Goal: Task Accomplishment & Management: Use online tool/utility

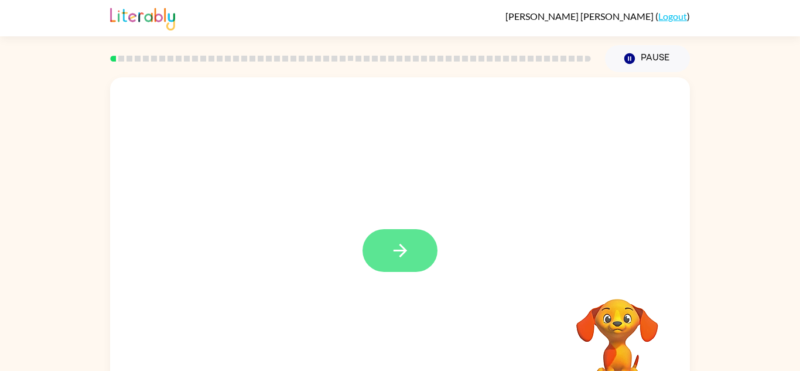
click at [367, 260] on button "button" at bounding box center [399, 250] width 75 height 43
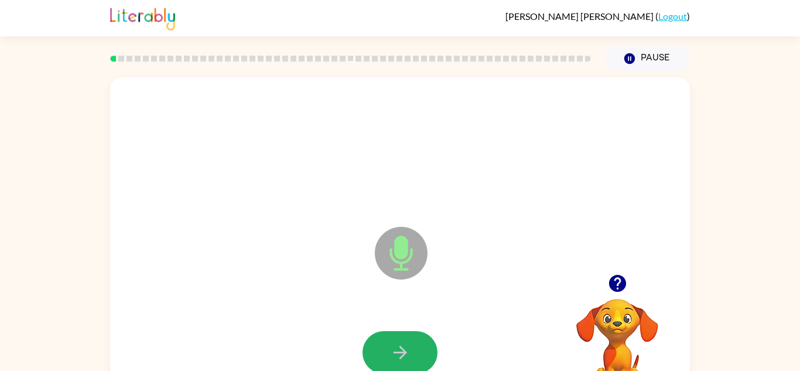
click at [400, 331] on button "button" at bounding box center [399, 352] width 75 height 43
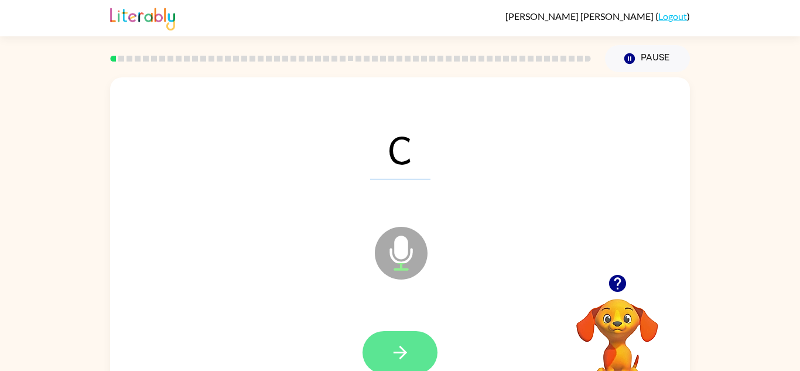
click at [418, 338] on button "button" at bounding box center [399, 352] width 75 height 43
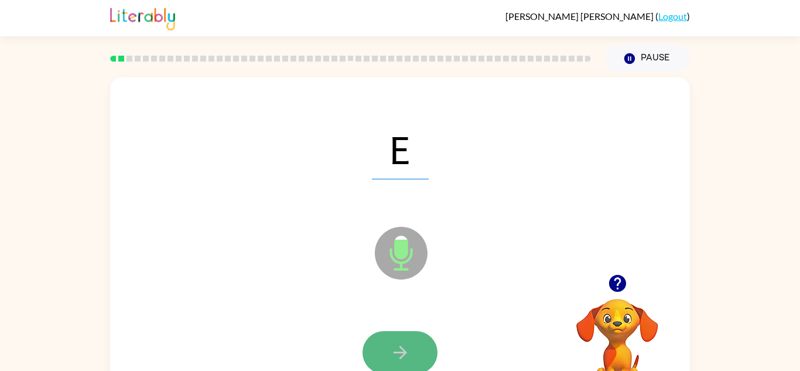
click at [410, 363] on button "button" at bounding box center [399, 352] width 75 height 43
click at [399, 358] on icon "button" at bounding box center [400, 352] width 20 height 20
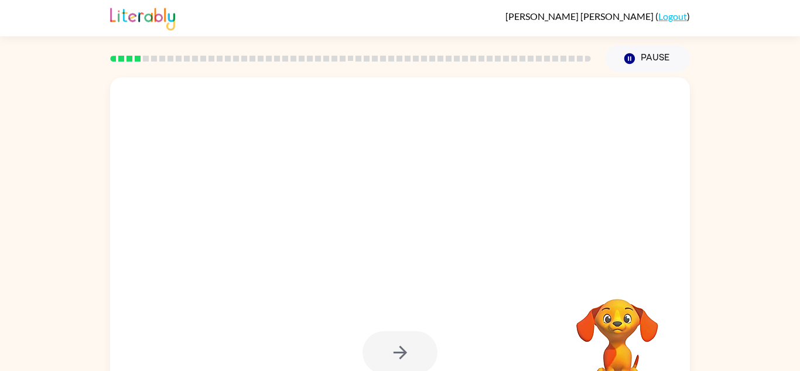
click at [393, 353] on div at bounding box center [399, 352] width 75 height 43
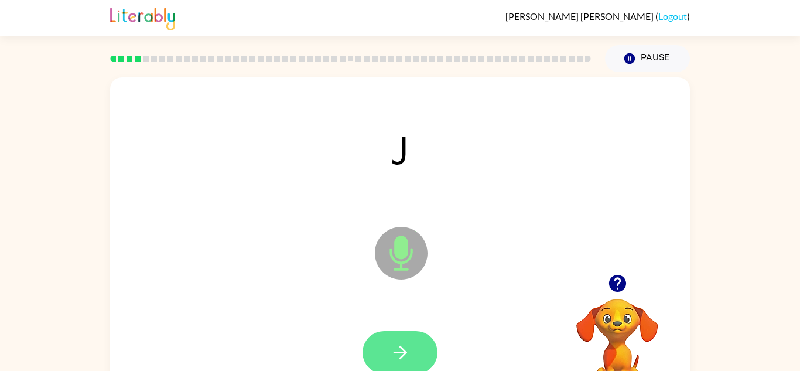
click at [426, 333] on button "button" at bounding box center [399, 352] width 75 height 43
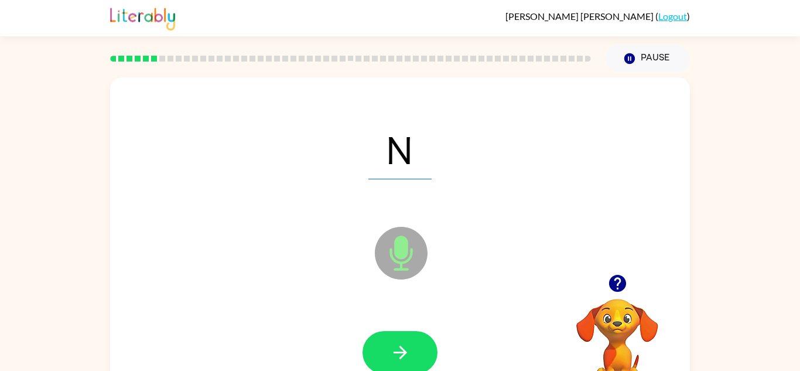
click at [428, 334] on div at bounding box center [399, 352] width 75 height 43
click at [428, 334] on button "button" at bounding box center [399, 352] width 75 height 43
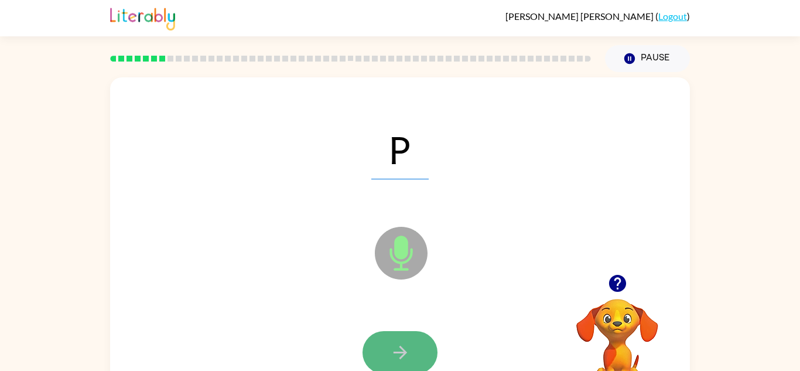
click at [428, 335] on button "button" at bounding box center [399, 352] width 75 height 43
click at [427, 335] on div at bounding box center [399, 352] width 75 height 43
click at [423, 359] on button "button" at bounding box center [399, 352] width 75 height 43
click at [395, 352] on icon "button" at bounding box center [399, 351] width 13 height 13
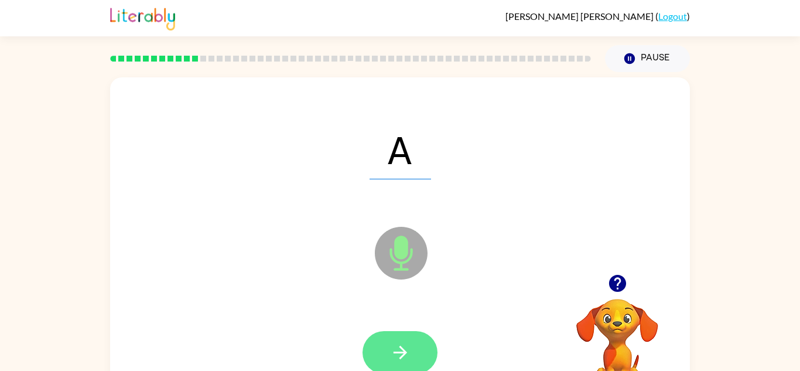
click at [399, 346] on icon "button" at bounding box center [399, 351] width 13 height 13
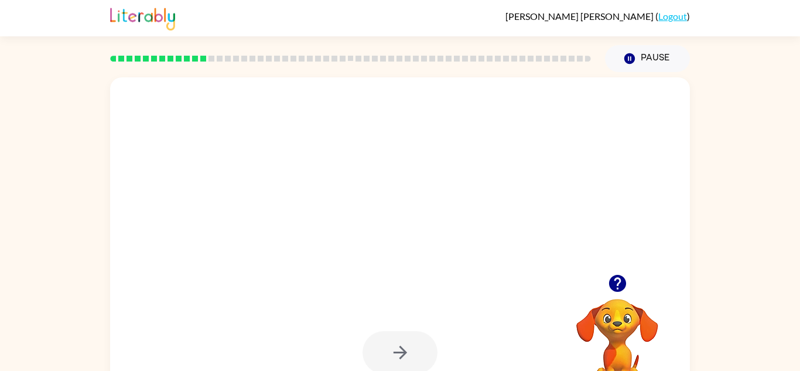
click at [399, 346] on div at bounding box center [399, 352] width 75 height 43
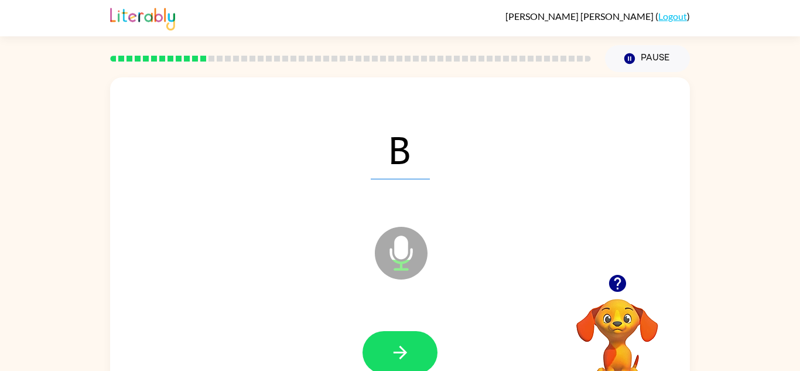
click at [399, 346] on icon "button" at bounding box center [399, 351] width 13 height 13
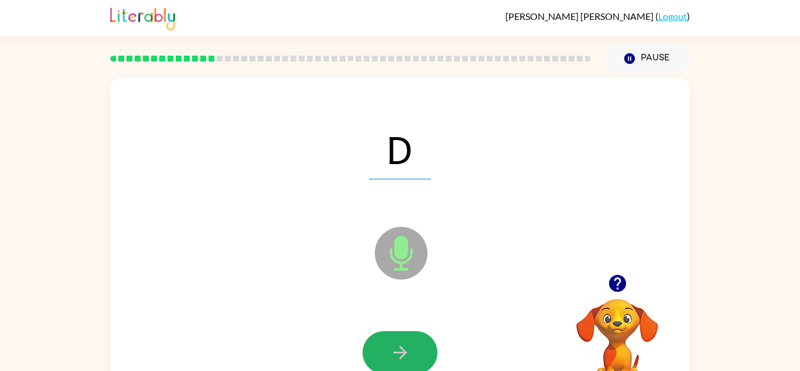
click at [399, 346] on icon "button" at bounding box center [399, 351] width 13 height 13
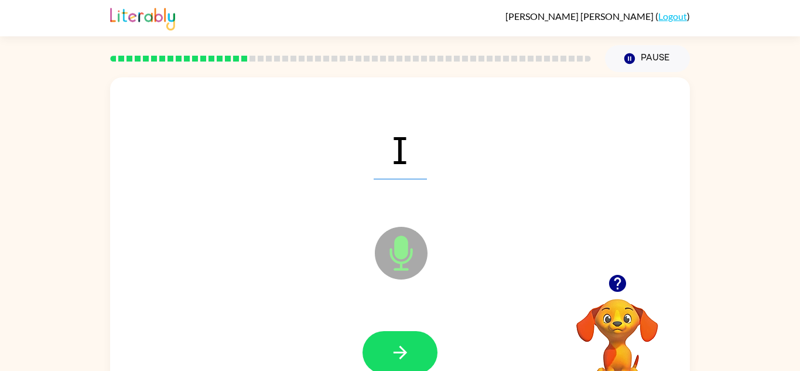
click at [399, 346] on icon "button" at bounding box center [399, 351] width 13 height 13
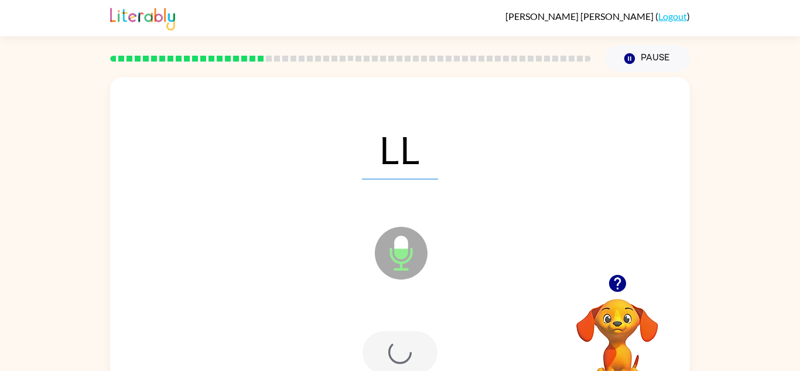
click at [399, 346] on div at bounding box center [399, 352] width 75 height 43
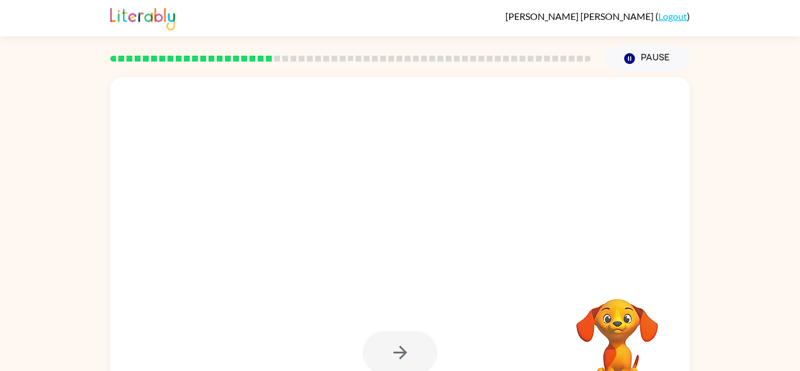
click at [399, 346] on div at bounding box center [399, 352] width 75 height 43
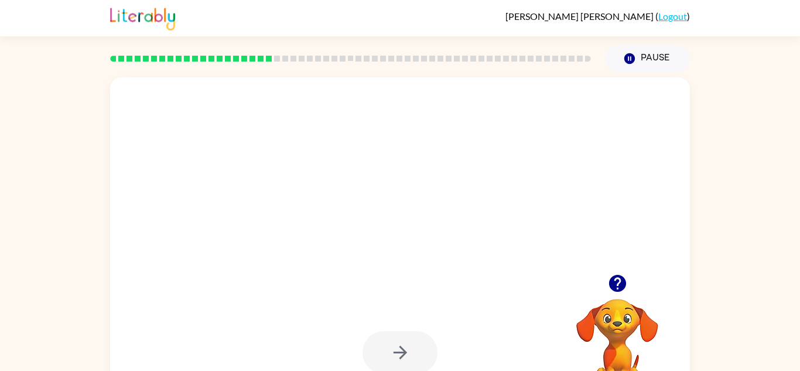
click at [399, 346] on div at bounding box center [399, 352] width 75 height 43
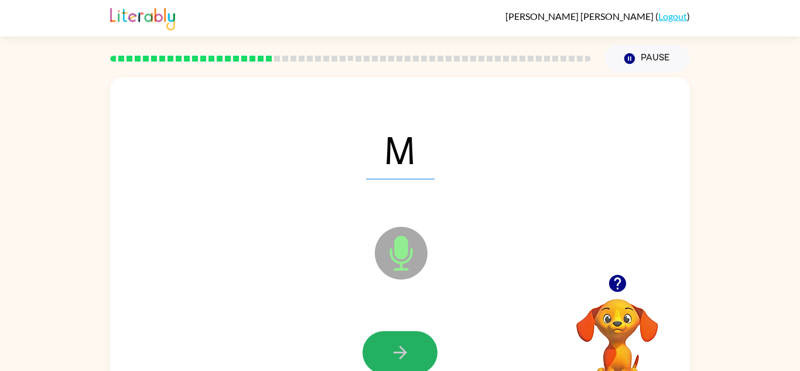
click at [399, 346] on icon "button" at bounding box center [399, 351] width 13 height 13
click at [399, 346] on div at bounding box center [399, 352] width 75 height 43
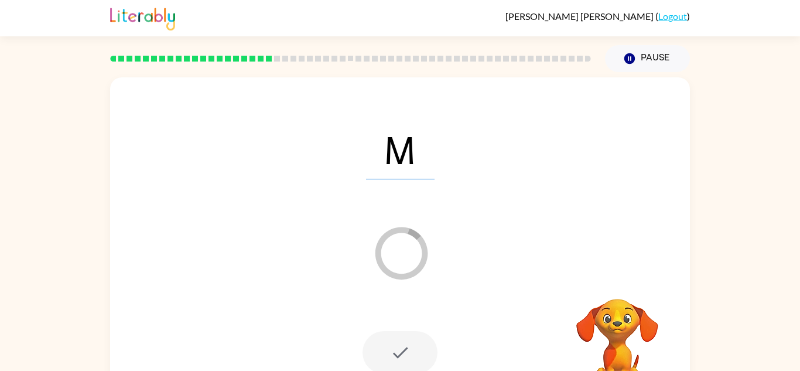
click at [399, 346] on div at bounding box center [399, 352] width 75 height 43
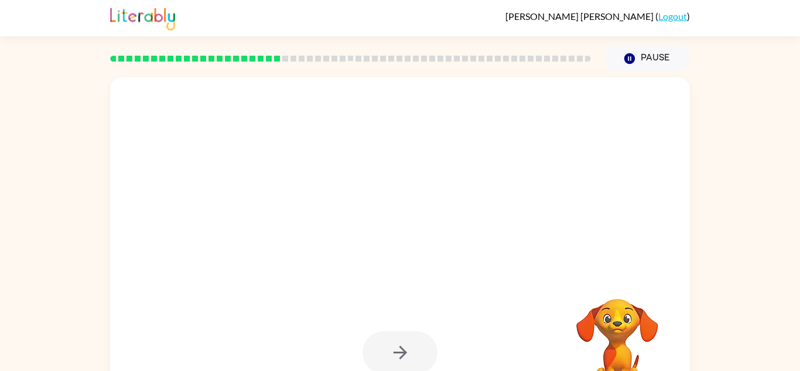
click at [399, 346] on div at bounding box center [399, 352] width 75 height 43
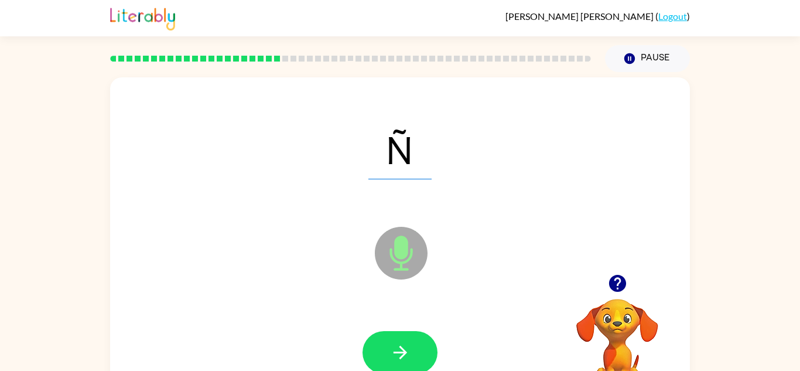
click at [399, 346] on div at bounding box center [399, 352] width 75 height 43
click at [399, 346] on icon "button" at bounding box center [399, 351] width 13 height 13
click at [399, 346] on div at bounding box center [399, 352] width 75 height 43
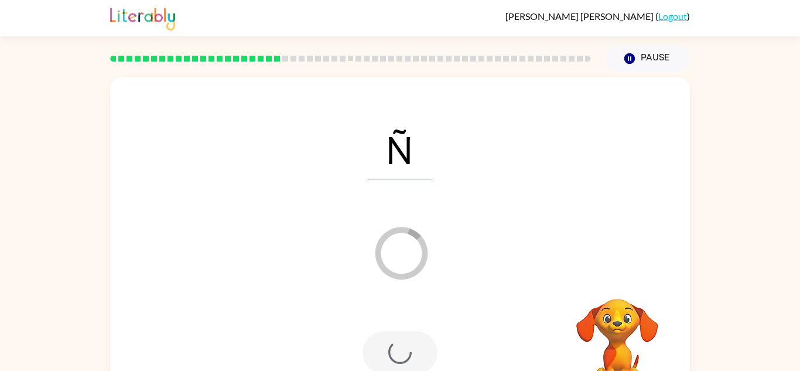
click at [399, 346] on div at bounding box center [399, 352] width 75 height 43
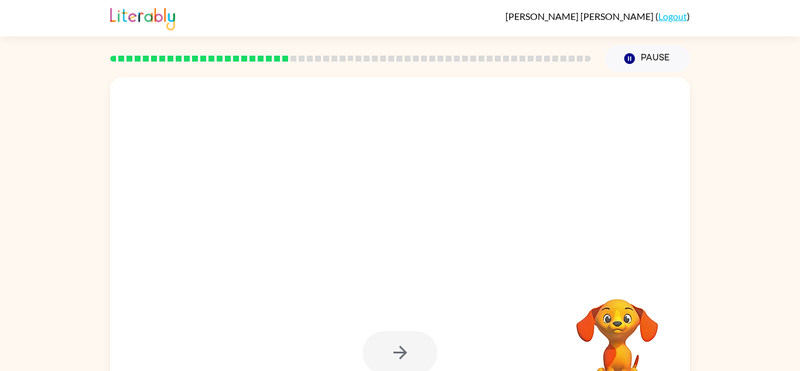
click at [399, 346] on div at bounding box center [399, 352] width 75 height 43
click at [399, 346] on icon "button" at bounding box center [399, 351] width 13 height 13
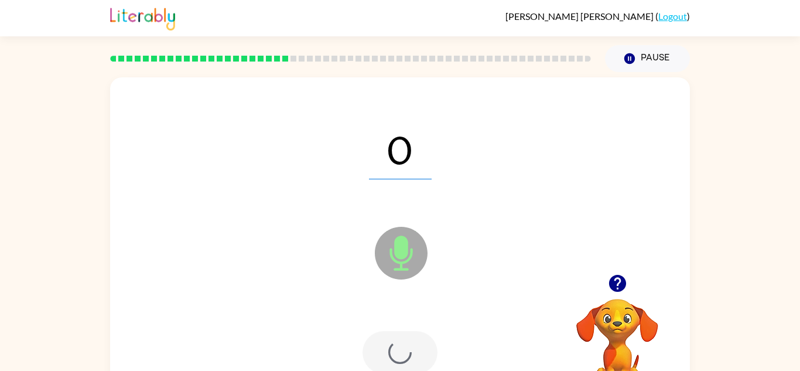
click at [399, 346] on div at bounding box center [399, 352] width 75 height 43
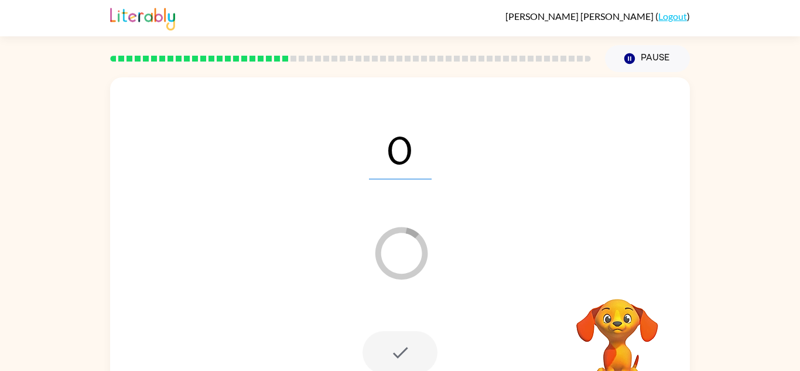
click at [399, 346] on div at bounding box center [399, 352] width 75 height 43
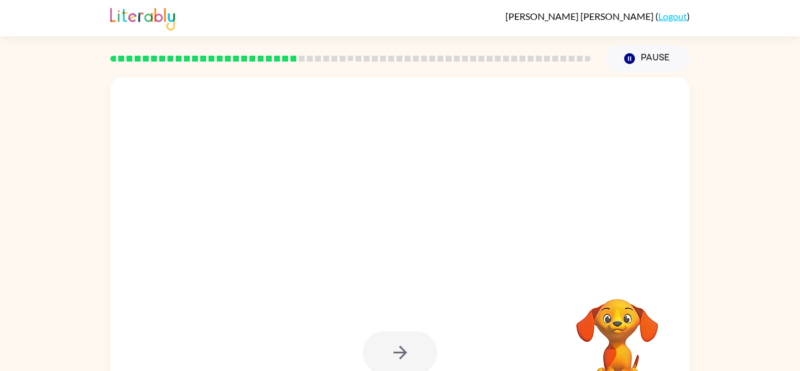
click at [399, 346] on div at bounding box center [399, 352] width 75 height 43
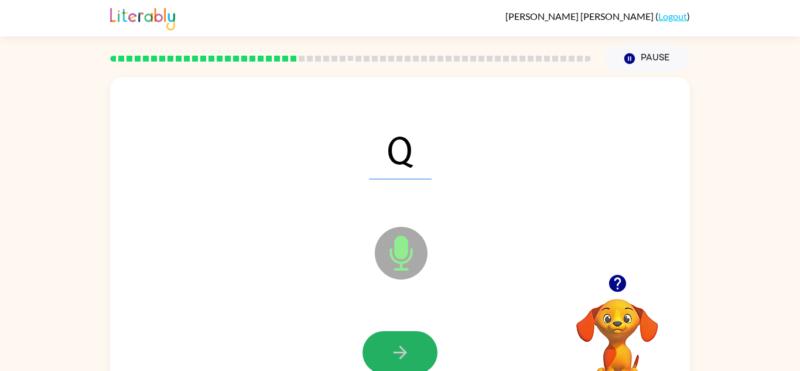
click at [399, 346] on icon "button" at bounding box center [399, 351] width 13 height 13
click at [399, 346] on div at bounding box center [399, 352] width 75 height 43
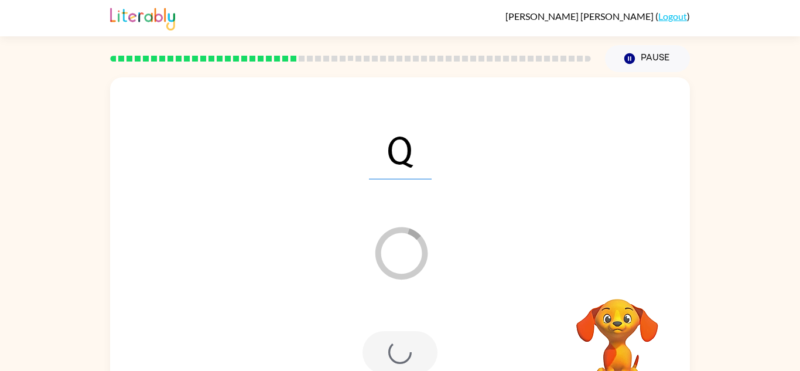
click at [399, 346] on div at bounding box center [399, 352] width 75 height 43
click at [399, 345] on div at bounding box center [399, 352] width 75 height 43
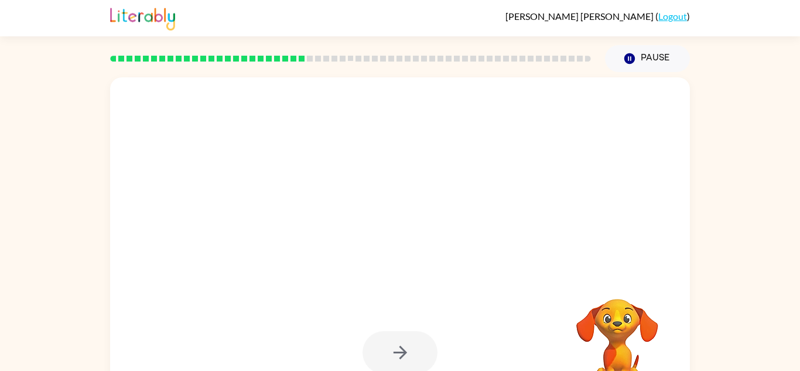
drag, startPoint x: 399, startPoint y: 345, endPoint x: 415, endPoint y: 352, distance: 17.8
click at [415, 352] on div at bounding box center [399, 352] width 75 height 43
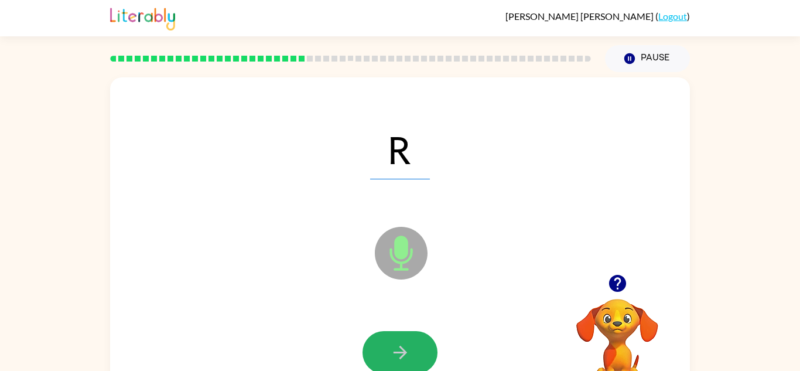
click at [415, 352] on button "button" at bounding box center [399, 352] width 75 height 43
click at [415, 352] on div at bounding box center [399, 352] width 75 height 43
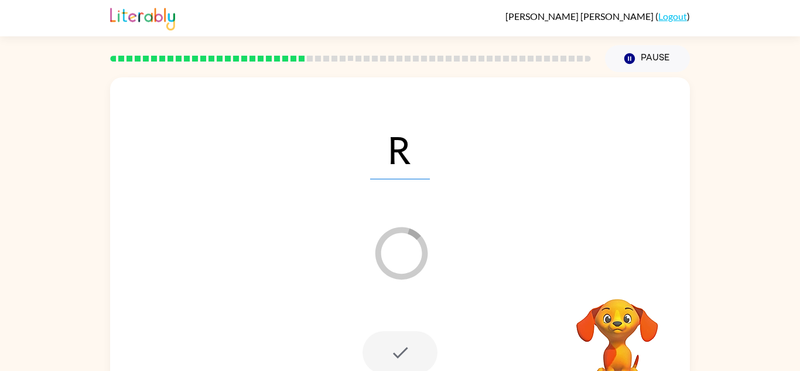
click at [415, 352] on div at bounding box center [399, 352] width 75 height 43
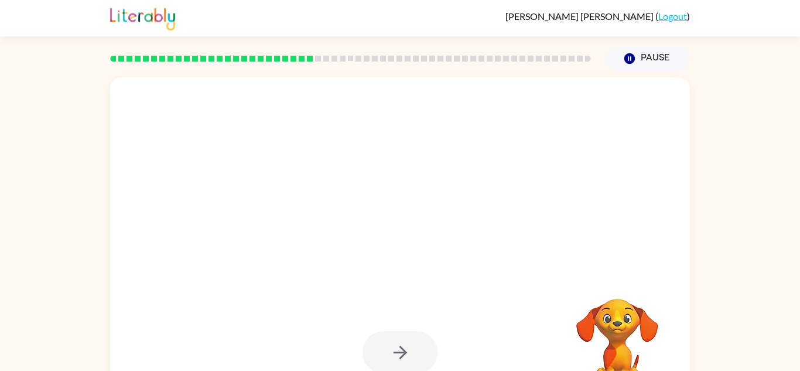
click at [415, 352] on div at bounding box center [399, 352] width 75 height 43
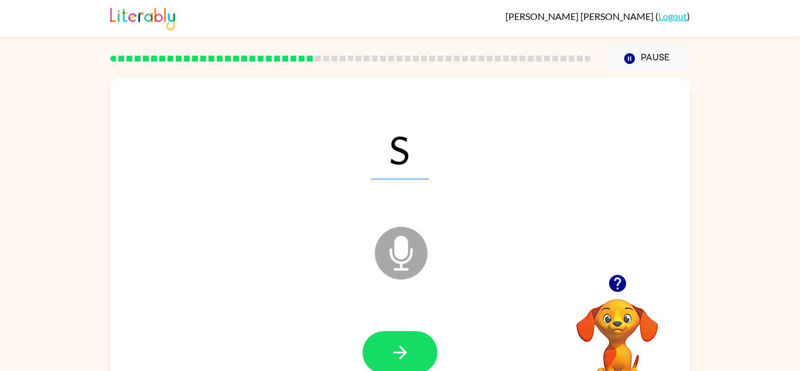
click at [415, 352] on div at bounding box center [399, 352] width 75 height 43
click at [415, 352] on button "button" at bounding box center [399, 352] width 75 height 43
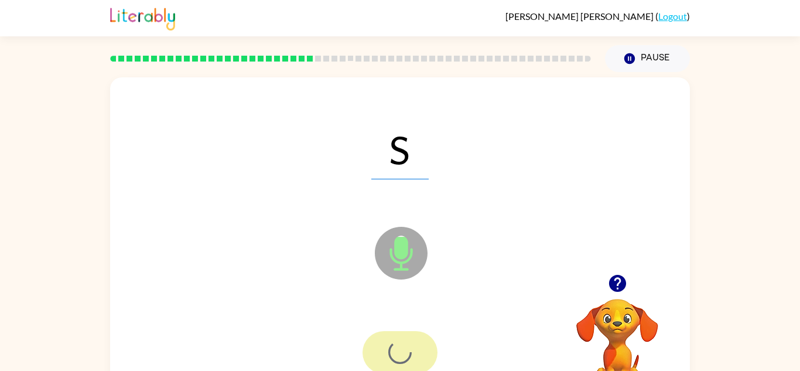
click at [415, 352] on div at bounding box center [399, 352] width 75 height 43
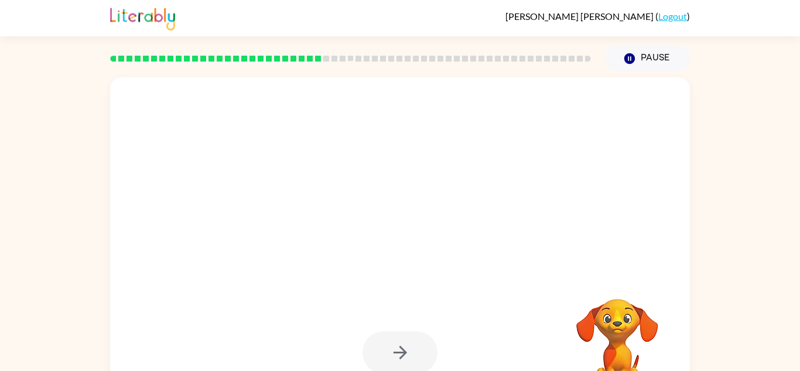
click at [415, 352] on div at bounding box center [399, 352] width 75 height 43
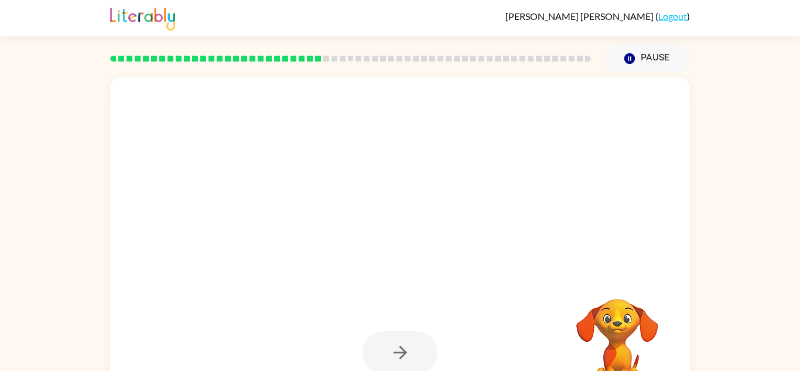
click at [415, 352] on div at bounding box center [399, 352] width 75 height 43
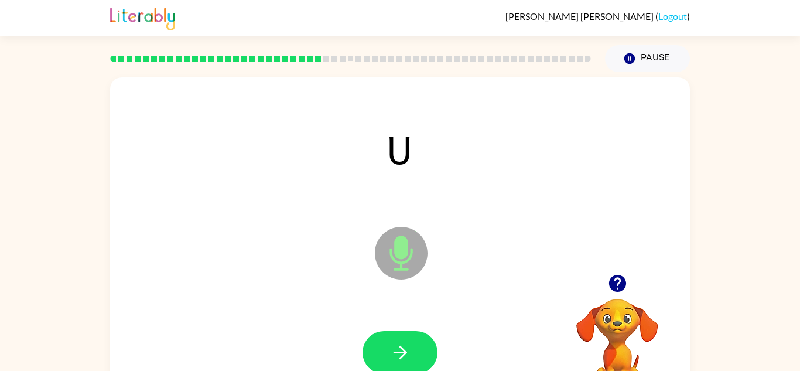
click at [415, 352] on button "button" at bounding box center [399, 352] width 75 height 43
click at [415, 352] on div at bounding box center [399, 352] width 75 height 43
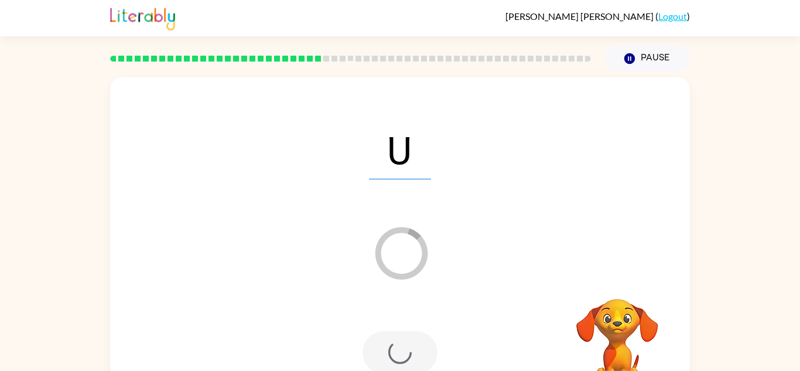
click at [415, 352] on div at bounding box center [399, 352] width 75 height 43
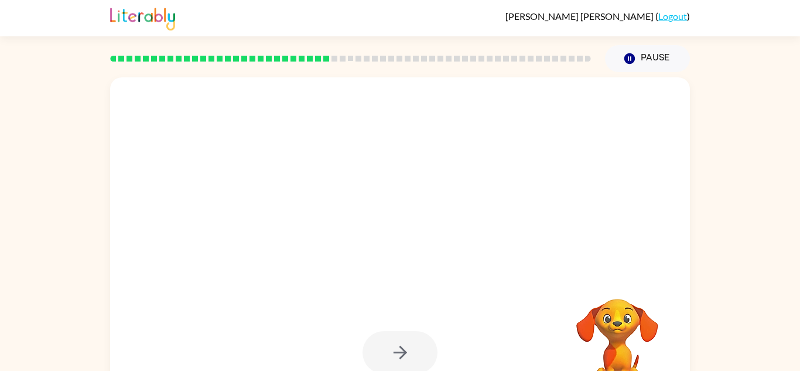
click at [417, 354] on div at bounding box center [399, 352] width 75 height 43
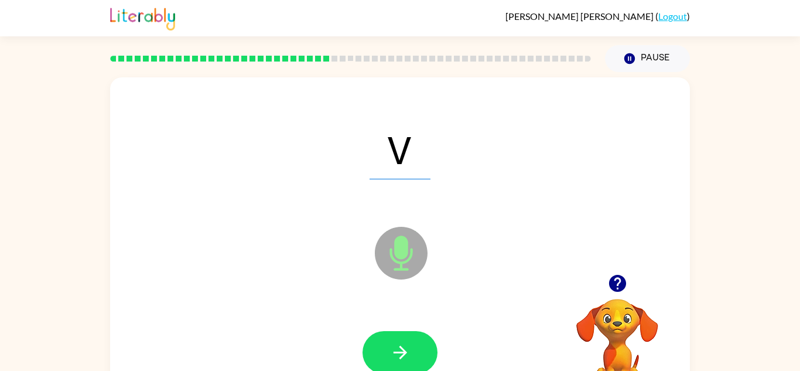
click at [413, 352] on button "button" at bounding box center [399, 352] width 75 height 43
click at [413, 352] on div at bounding box center [399, 352] width 75 height 43
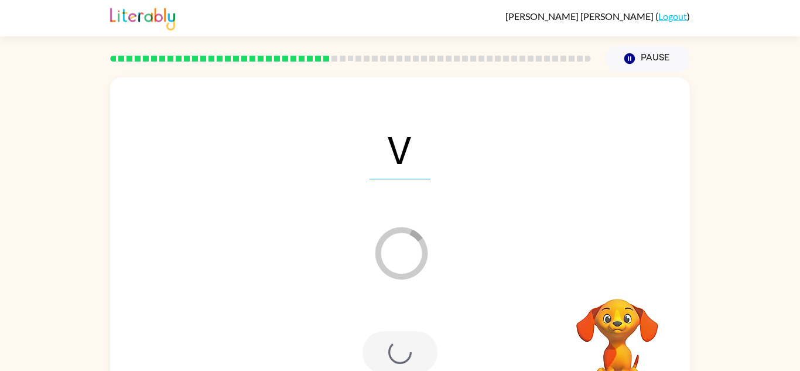
click at [413, 352] on div at bounding box center [399, 352] width 75 height 43
click at [414, 351] on div at bounding box center [399, 352] width 75 height 43
click at [416, 351] on div at bounding box center [399, 352] width 75 height 43
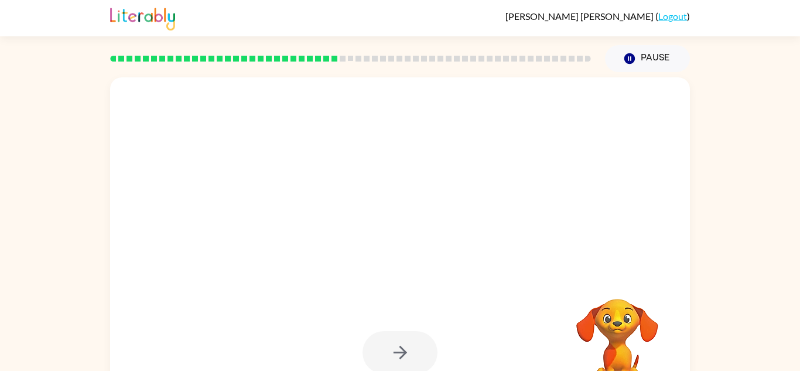
click at [416, 351] on div at bounding box center [399, 352] width 75 height 43
click at [415, 351] on div at bounding box center [399, 352] width 75 height 43
drag, startPoint x: 415, startPoint y: 351, endPoint x: 350, endPoint y: 313, distance: 75.3
click at [350, 313] on div at bounding box center [400, 352] width 556 height 96
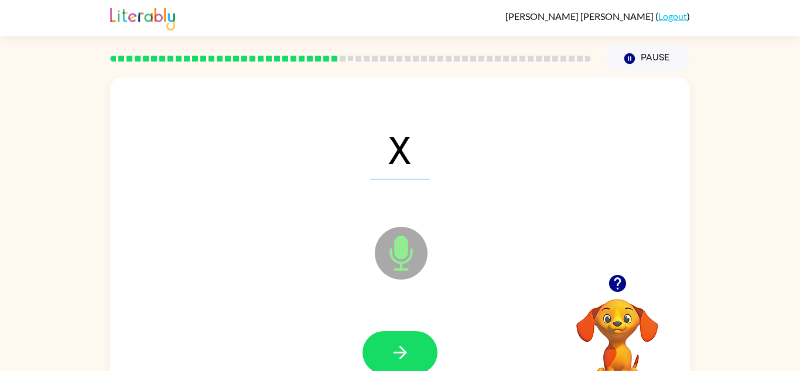
click at [350, 313] on div at bounding box center [400, 352] width 556 height 96
click at [349, 313] on div at bounding box center [400, 352] width 556 height 96
click at [350, 314] on div at bounding box center [400, 352] width 556 height 96
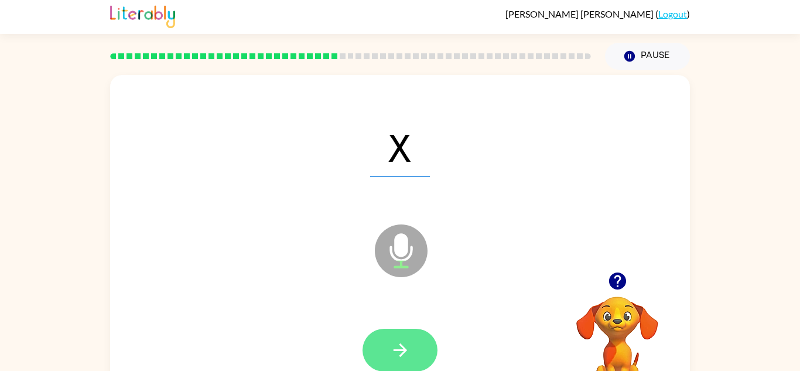
scroll to position [41, 0]
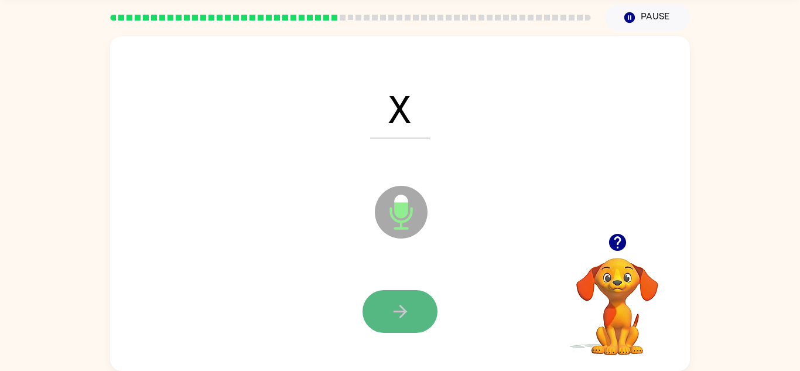
click at [411, 299] on button "button" at bounding box center [399, 311] width 75 height 43
click at [411, 299] on div at bounding box center [399, 311] width 75 height 43
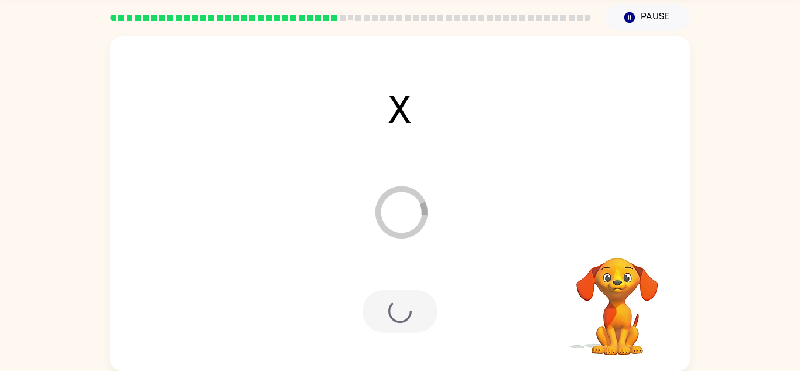
click at [411, 299] on div at bounding box center [399, 311] width 75 height 43
click at [412, 299] on div at bounding box center [399, 311] width 75 height 43
click at [410, 301] on div at bounding box center [399, 311] width 75 height 43
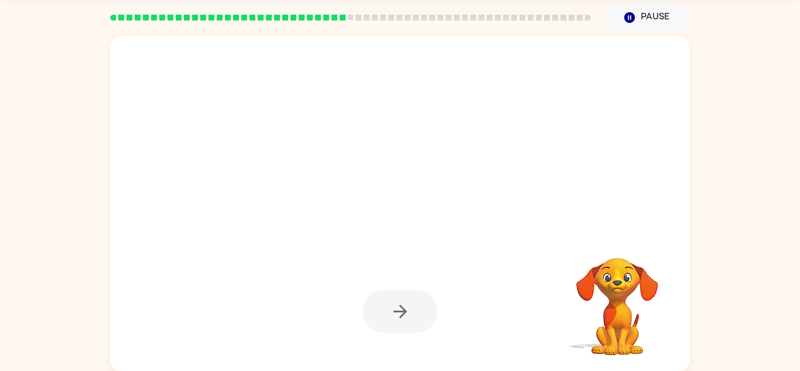
click at [411, 300] on div at bounding box center [399, 311] width 75 height 43
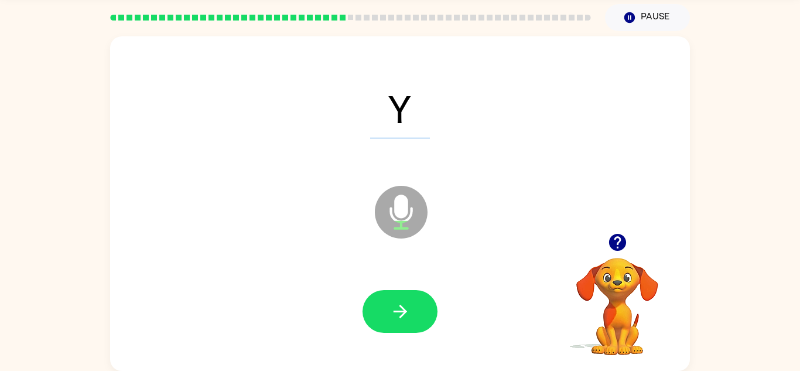
click at [411, 300] on button "button" at bounding box center [399, 311] width 75 height 43
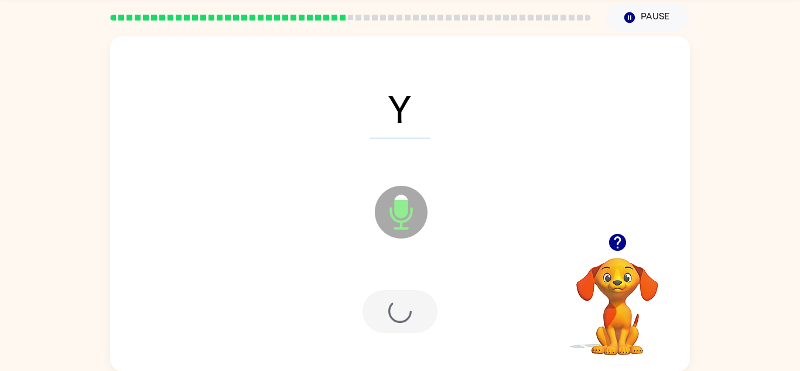
click at [411, 300] on div at bounding box center [399, 311] width 75 height 43
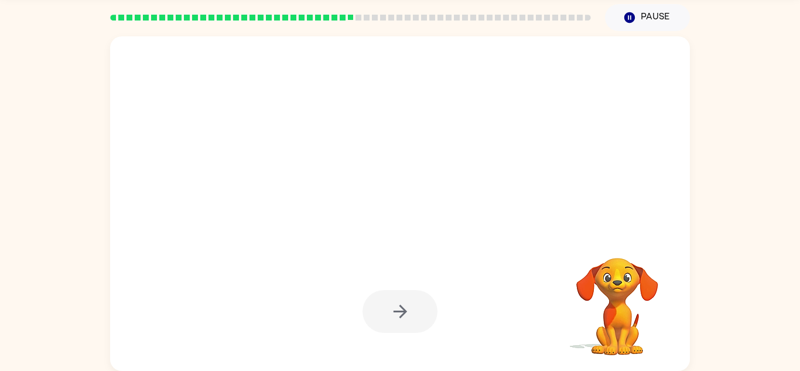
click at [411, 300] on div at bounding box center [399, 311] width 75 height 43
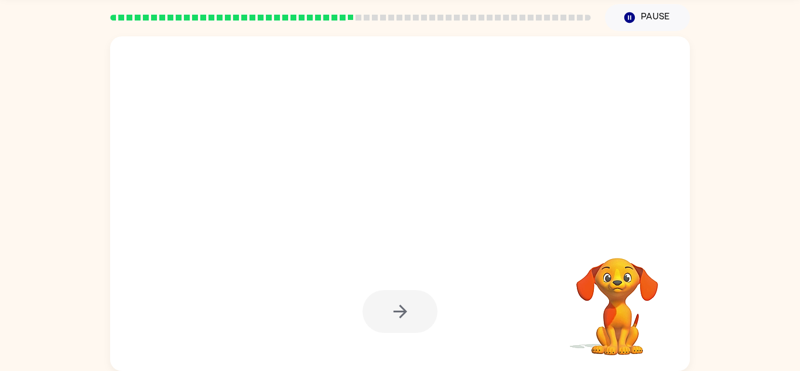
click at [411, 300] on div at bounding box center [399, 311] width 75 height 43
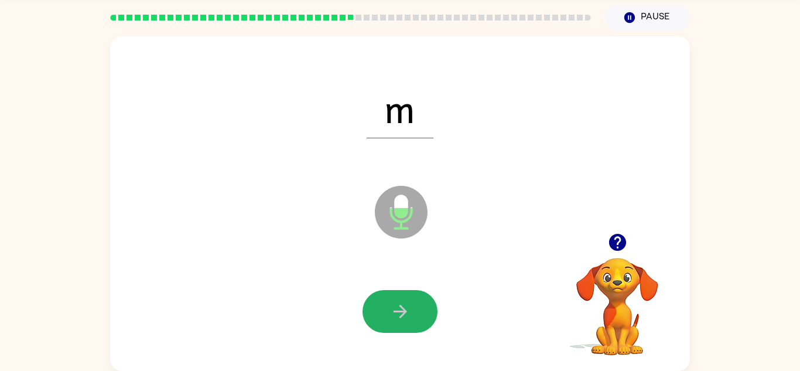
click at [411, 300] on button "button" at bounding box center [399, 311] width 75 height 43
click at [411, 300] on div at bounding box center [399, 311] width 75 height 43
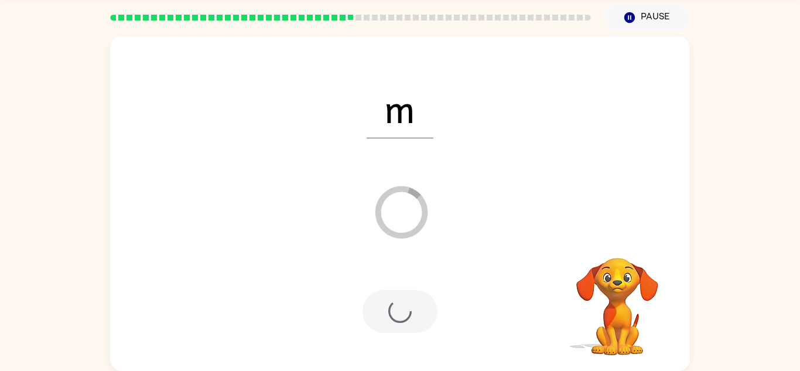
click at [411, 300] on div at bounding box center [399, 311] width 75 height 43
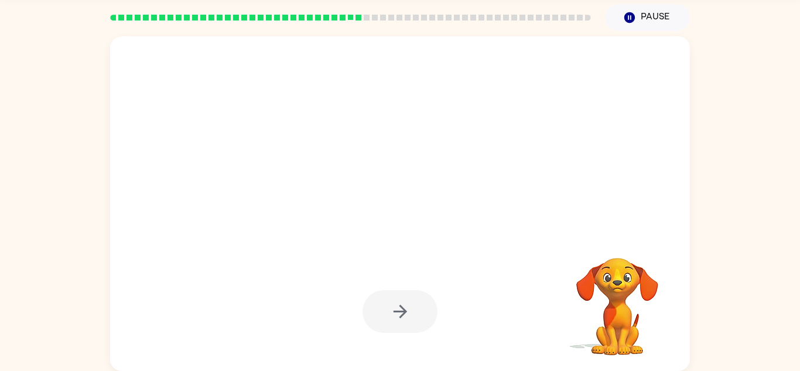
click at [411, 300] on div at bounding box center [399, 311] width 75 height 43
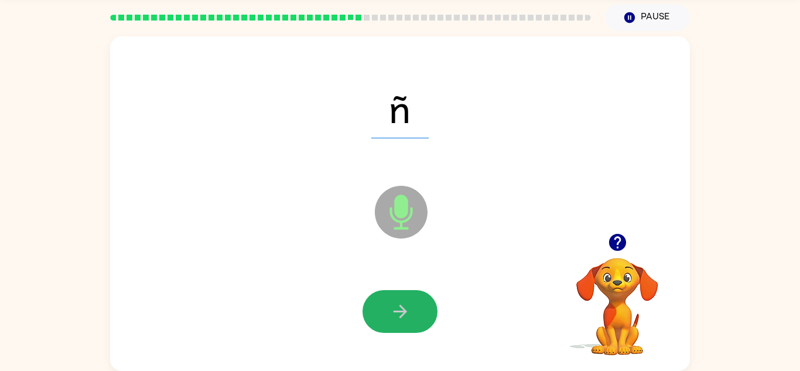
click at [411, 300] on button "button" at bounding box center [399, 311] width 75 height 43
click at [411, 300] on div at bounding box center [399, 311] width 75 height 43
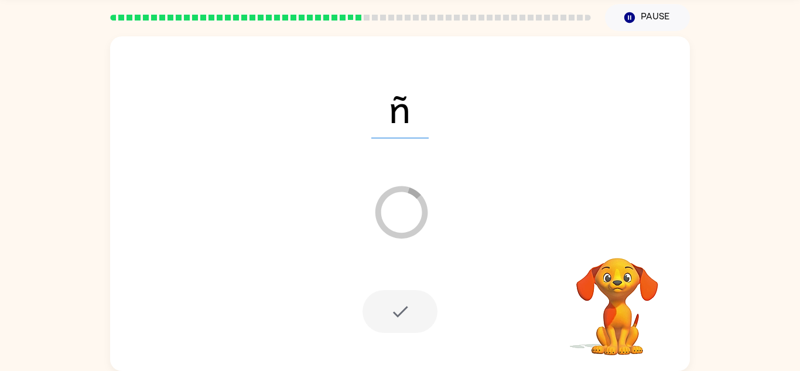
click at [411, 300] on div at bounding box center [399, 311] width 75 height 43
click at [411, 301] on div at bounding box center [399, 311] width 75 height 43
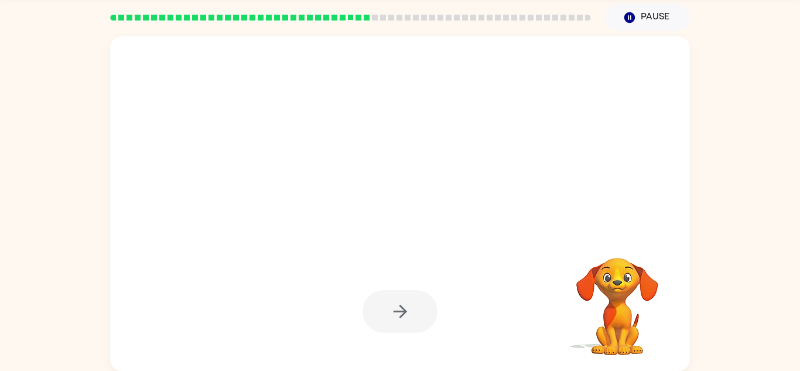
click at [411, 301] on div at bounding box center [399, 311] width 75 height 43
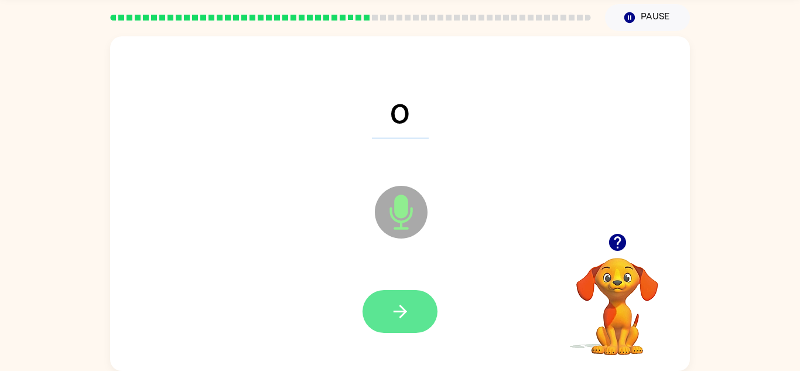
click at [402, 302] on icon "button" at bounding box center [400, 311] width 20 height 20
click at [404, 302] on div at bounding box center [399, 311] width 75 height 43
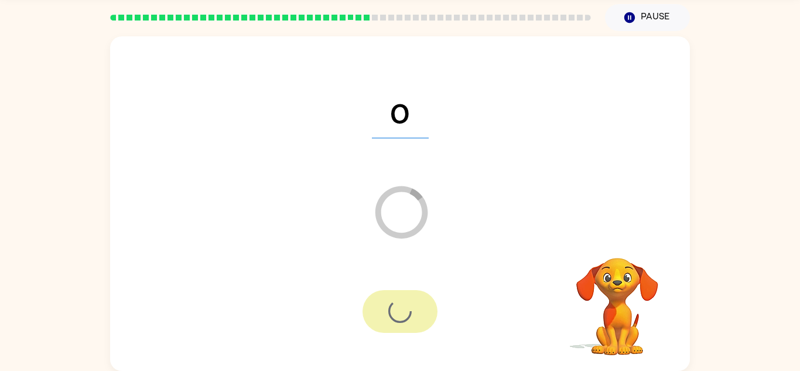
click at [404, 302] on div at bounding box center [399, 311] width 75 height 43
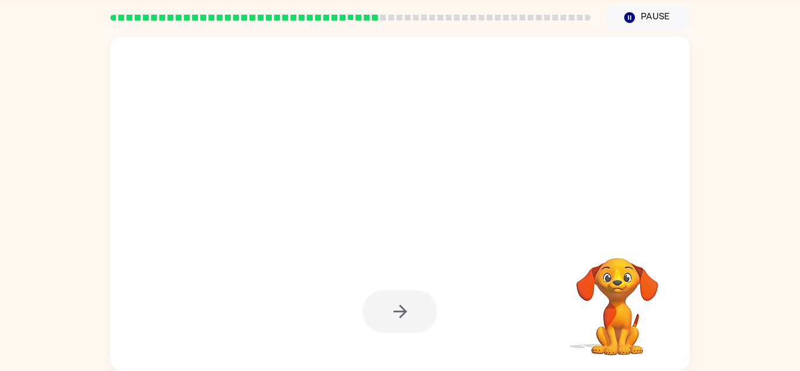
click at [404, 302] on div at bounding box center [399, 311] width 75 height 43
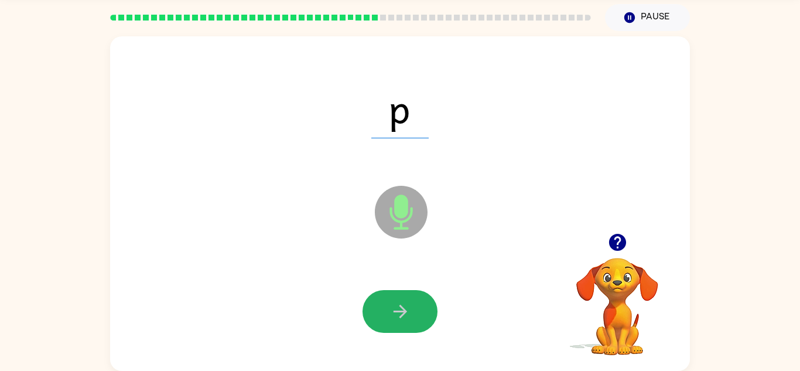
click at [404, 302] on icon "button" at bounding box center [400, 311] width 20 height 20
click at [404, 302] on div at bounding box center [399, 311] width 75 height 43
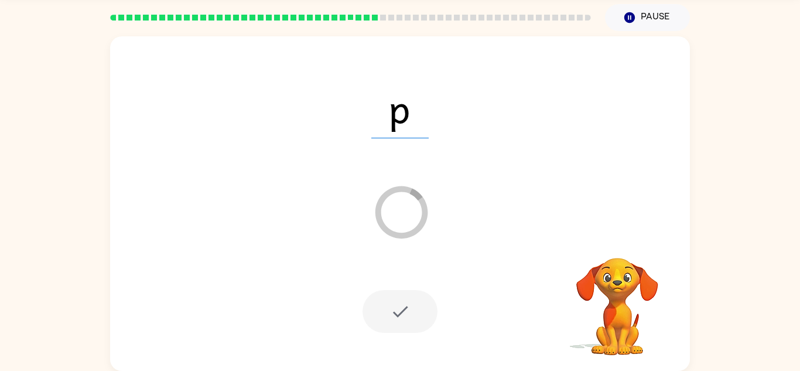
click at [404, 302] on div at bounding box center [399, 311] width 75 height 43
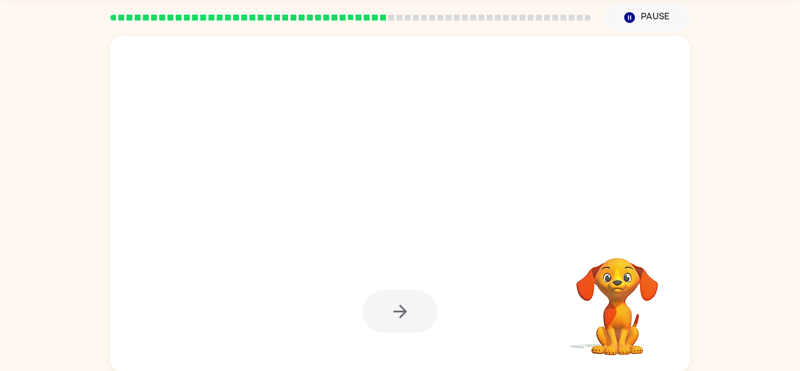
click at [404, 302] on div at bounding box center [399, 311] width 75 height 43
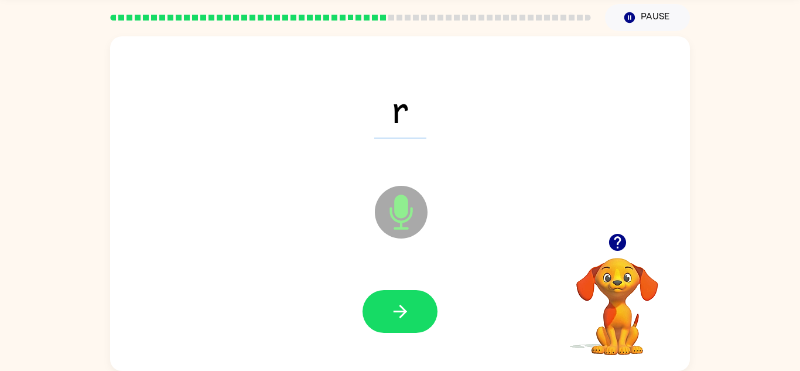
click at [404, 302] on div at bounding box center [399, 311] width 75 height 43
click at [404, 302] on icon "button" at bounding box center [400, 311] width 20 height 20
click at [404, 302] on div at bounding box center [399, 311] width 75 height 43
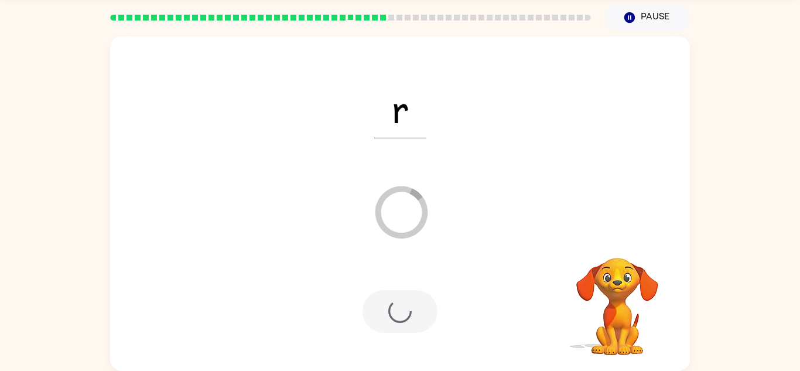
click at [404, 302] on div at bounding box center [399, 311] width 75 height 43
click at [404, 303] on div at bounding box center [399, 311] width 75 height 43
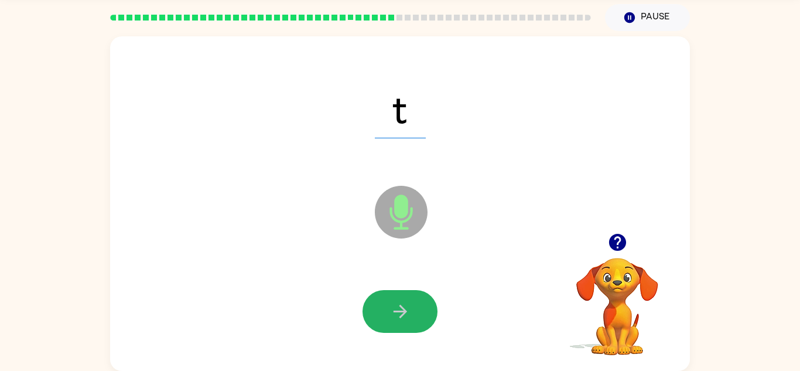
click at [405, 302] on icon "button" at bounding box center [400, 311] width 20 height 20
click at [405, 302] on div at bounding box center [399, 311] width 75 height 43
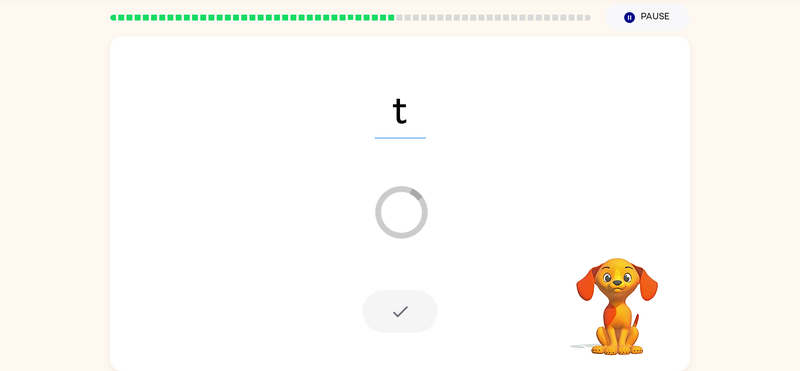
click at [405, 302] on div at bounding box center [399, 311] width 75 height 43
click at [403, 300] on div at bounding box center [399, 311] width 75 height 43
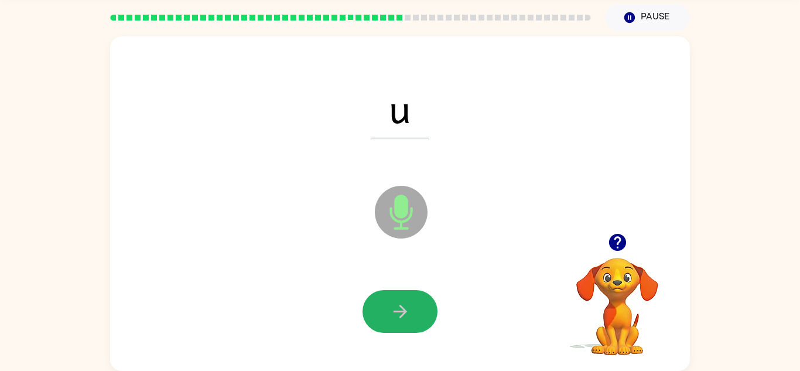
click at [403, 301] on icon "button" at bounding box center [400, 311] width 20 height 20
click at [403, 300] on div at bounding box center [399, 311] width 75 height 43
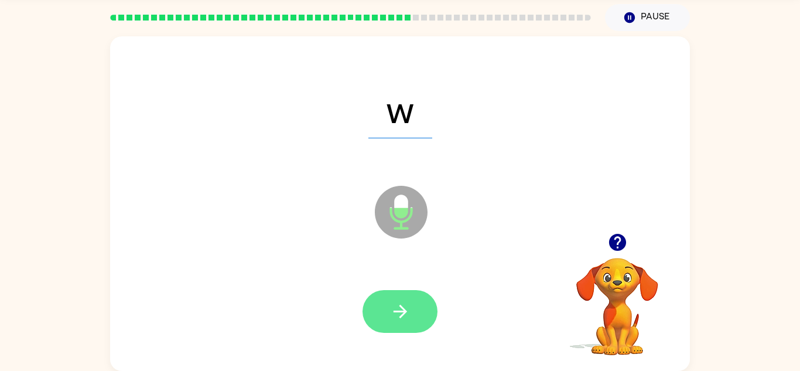
click at [390, 303] on icon "button" at bounding box center [400, 311] width 20 height 20
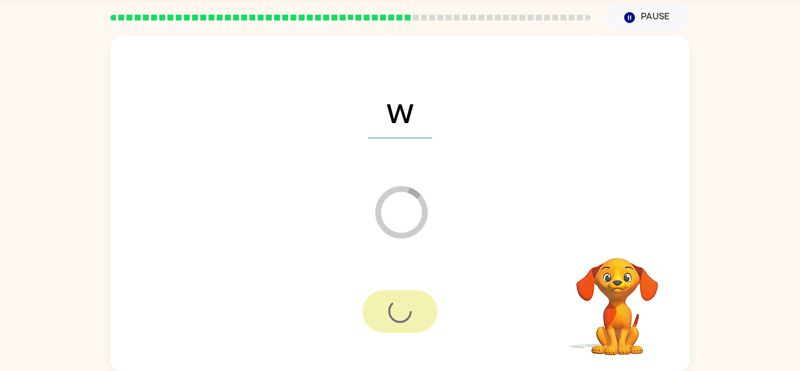
click at [394, 304] on div at bounding box center [399, 311] width 75 height 43
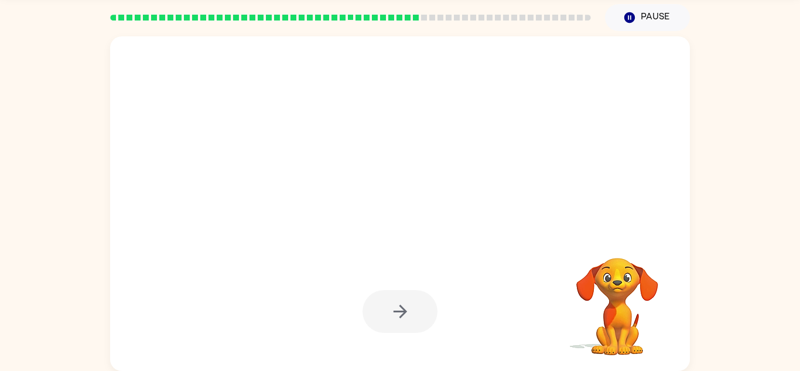
click at [394, 304] on div at bounding box center [399, 311] width 75 height 43
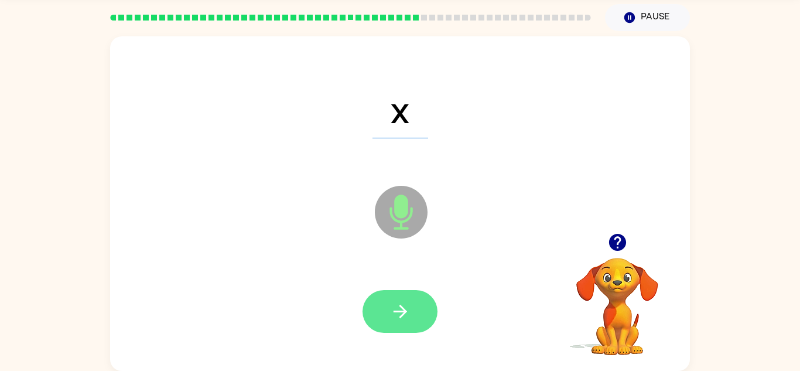
click at [394, 305] on div at bounding box center [399, 311] width 75 height 43
click at [394, 305] on icon "button" at bounding box center [400, 311] width 20 height 20
click at [394, 305] on div at bounding box center [399, 311] width 75 height 43
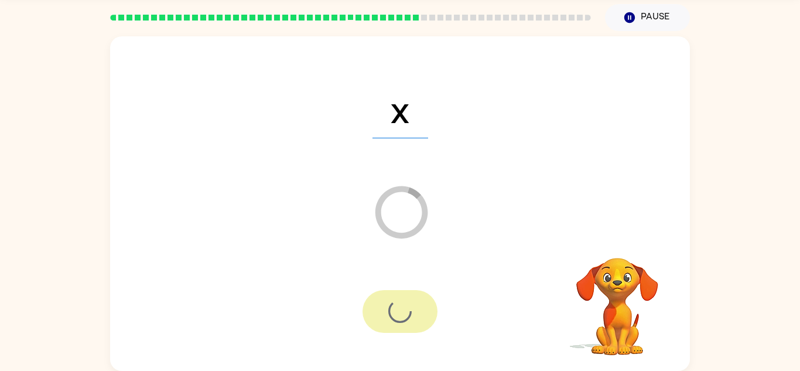
click at [394, 305] on div at bounding box center [399, 311] width 75 height 43
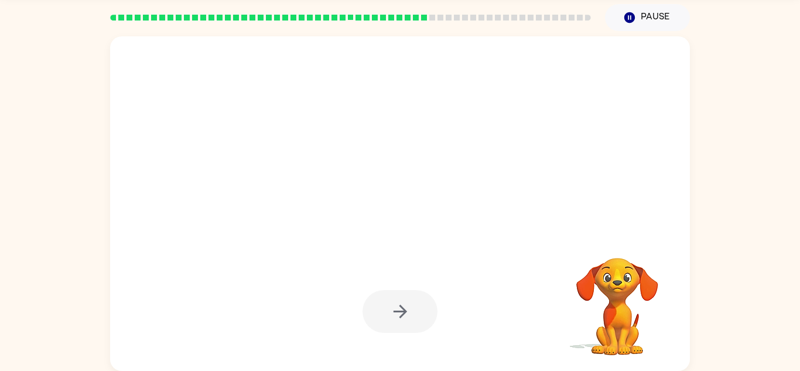
click at [394, 305] on div at bounding box center [399, 311] width 75 height 43
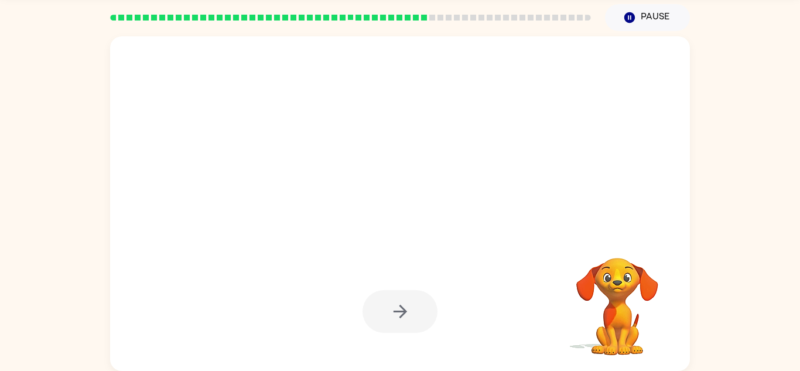
click at [394, 305] on div at bounding box center [399, 311] width 75 height 43
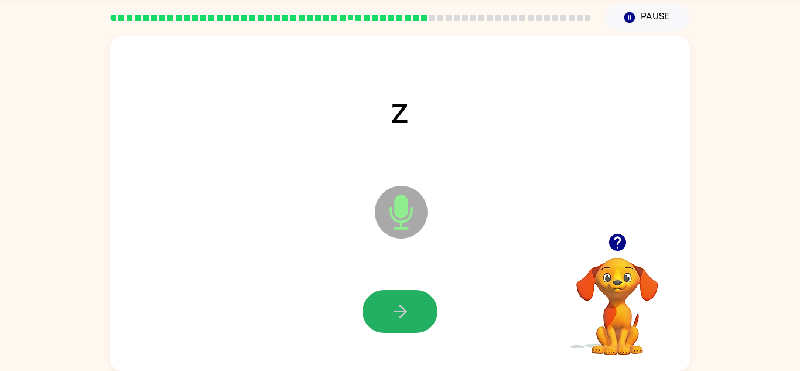
click at [394, 305] on icon "button" at bounding box center [400, 311] width 20 height 20
click at [394, 305] on div at bounding box center [399, 311] width 75 height 43
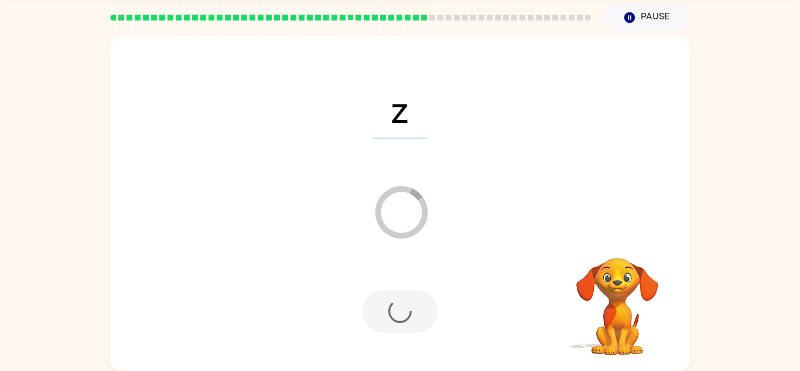
click at [394, 305] on div at bounding box center [399, 311] width 75 height 43
click at [396, 306] on div at bounding box center [399, 311] width 75 height 43
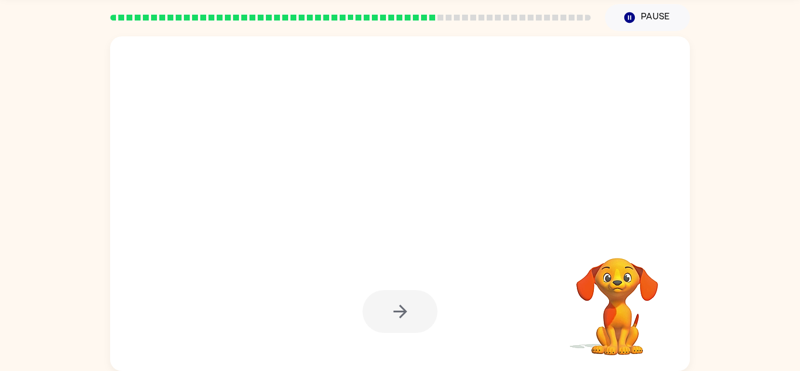
click at [396, 306] on div at bounding box center [399, 311] width 75 height 43
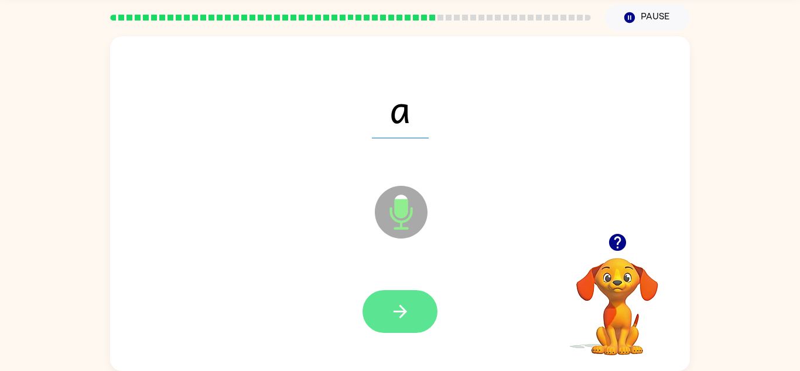
click at [395, 306] on div at bounding box center [399, 311] width 75 height 43
click at [395, 306] on icon "button" at bounding box center [400, 311] width 20 height 20
click at [395, 306] on div at bounding box center [399, 311] width 75 height 43
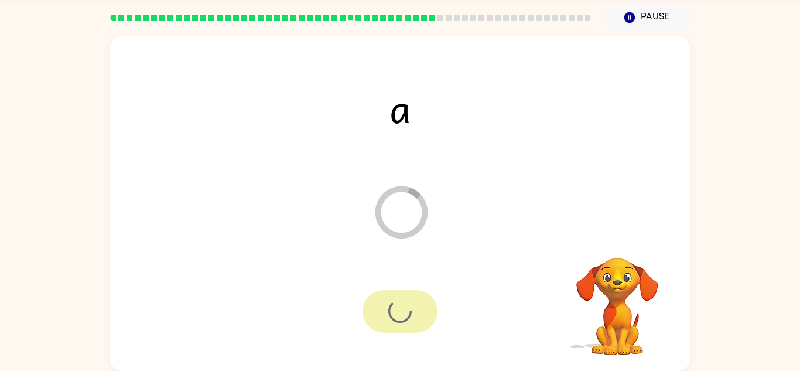
click at [395, 306] on div at bounding box center [399, 311] width 75 height 43
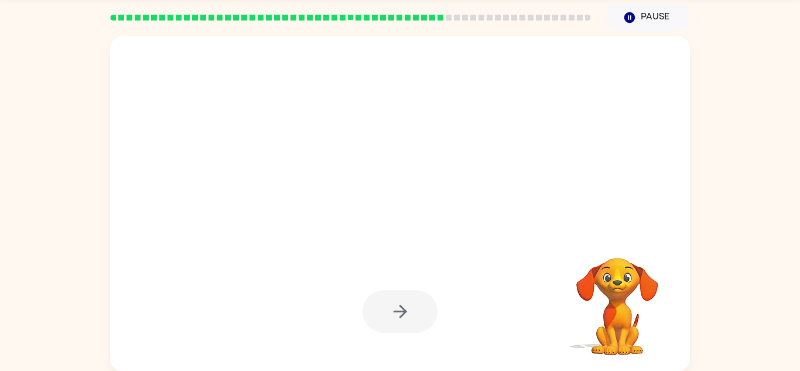
click at [395, 306] on div at bounding box center [399, 311] width 75 height 43
click at [396, 306] on div at bounding box center [399, 311] width 75 height 43
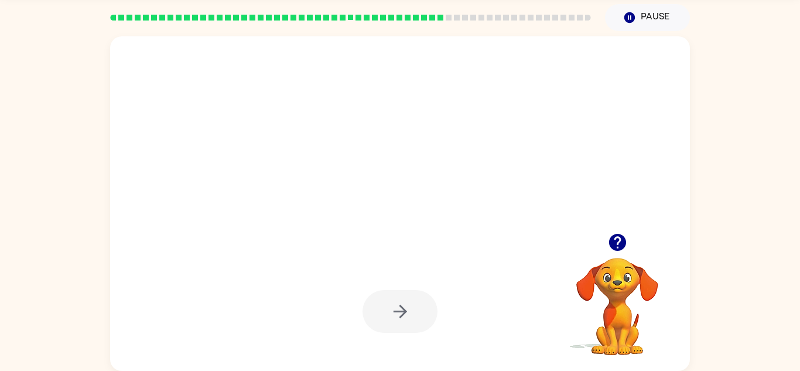
click at [396, 306] on div at bounding box center [399, 311] width 75 height 43
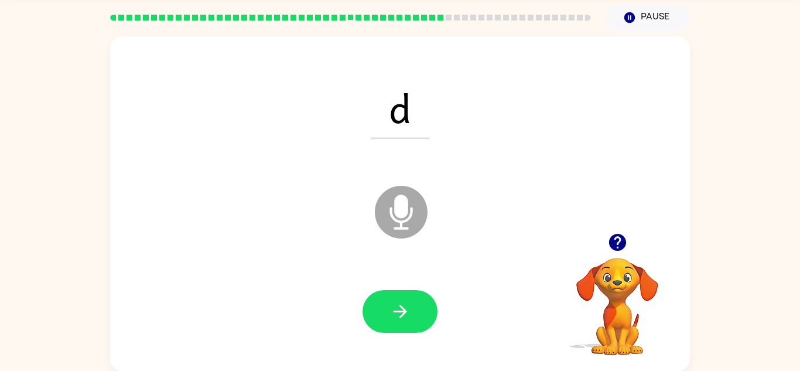
click at [396, 306] on div at bounding box center [399, 311] width 75 height 43
click at [396, 306] on icon "button" at bounding box center [400, 311] width 20 height 20
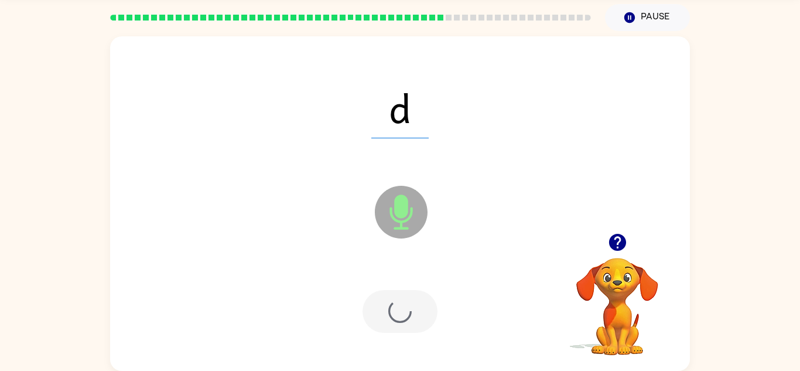
click at [396, 306] on div at bounding box center [399, 311] width 75 height 43
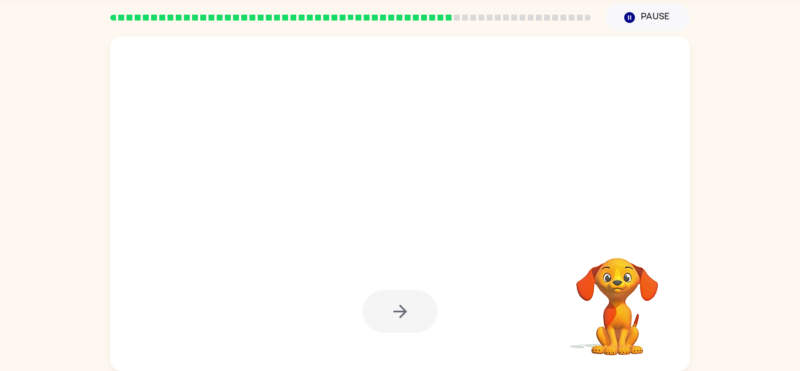
click at [396, 306] on div at bounding box center [399, 311] width 75 height 43
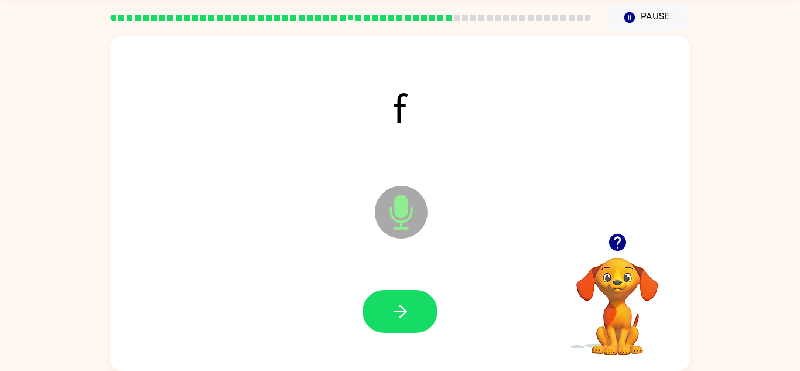
click at [396, 306] on div at bounding box center [399, 311] width 75 height 43
click at [396, 306] on icon "button" at bounding box center [400, 311] width 20 height 20
click at [396, 306] on div at bounding box center [399, 311] width 75 height 43
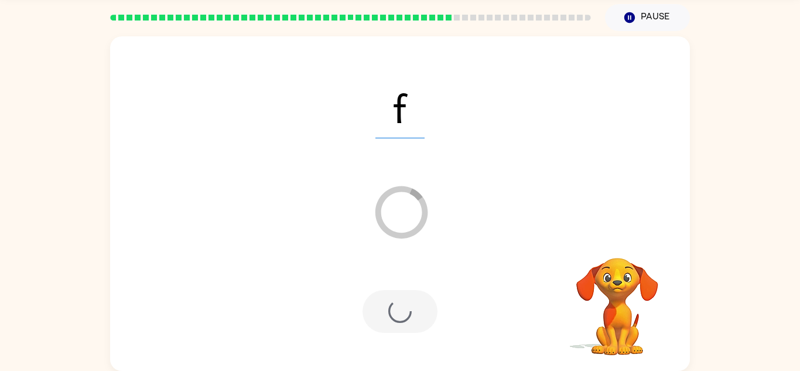
click at [396, 306] on div at bounding box center [399, 311] width 75 height 43
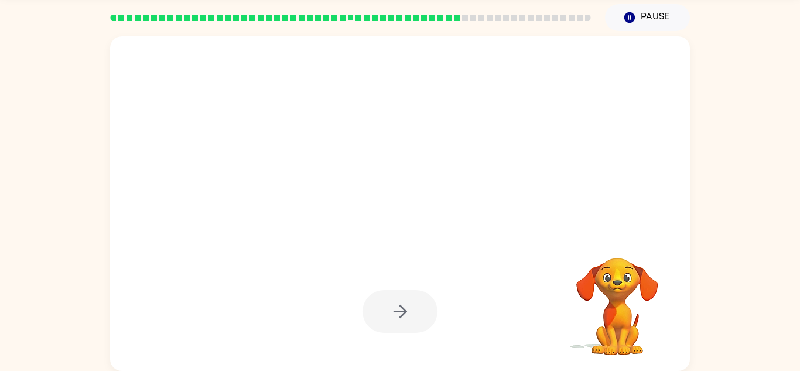
click at [396, 306] on div at bounding box center [399, 311] width 75 height 43
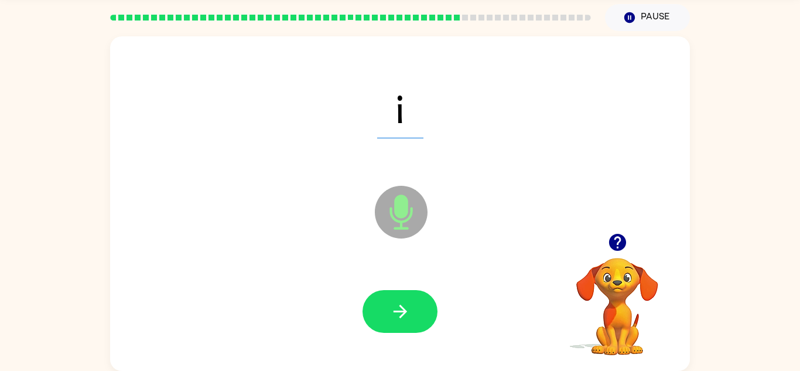
click at [396, 306] on icon "button" at bounding box center [400, 311] width 20 height 20
click at [396, 306] on div at bounding box center [399, 311] width 75 height 43
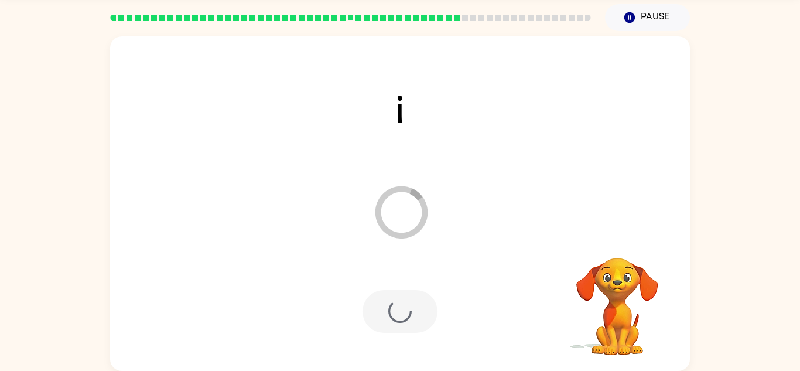
click at [396, 306] on div at bounding box center [399, 311] width 75 height 43
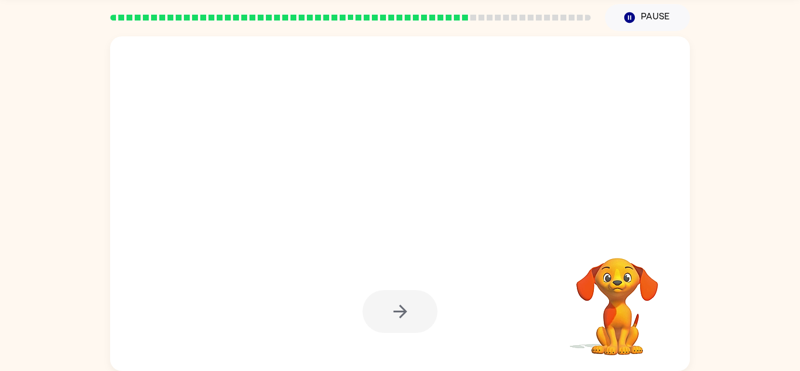
click at [396, 306] on div at bounding box center [399, 311] width 75 height 43
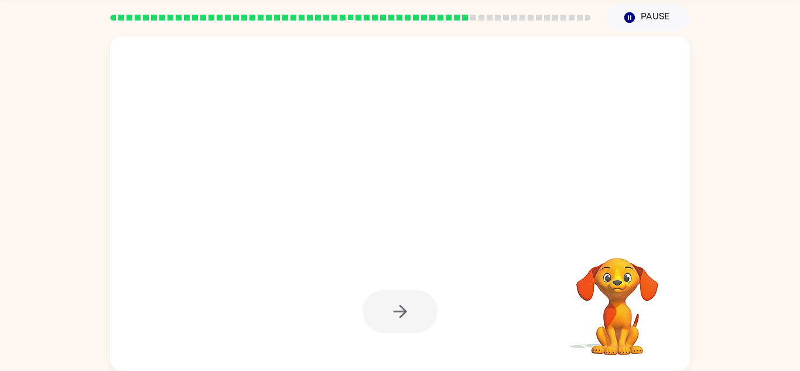
click at [396, 306] on div at bounding box center [399, 311] width 75 height 43
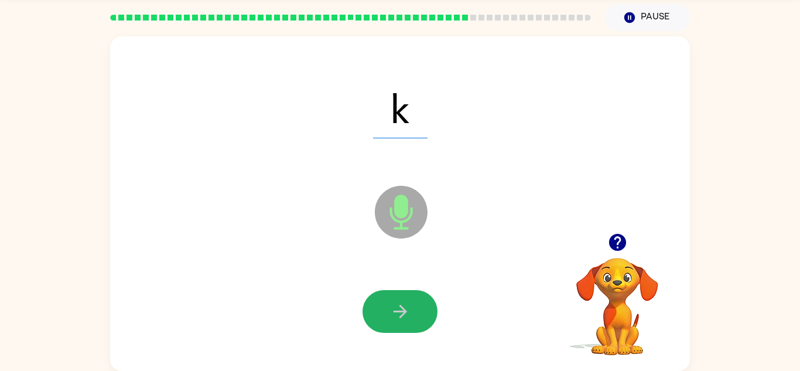
click at [396, 306] on icon "button" at bounding box center [400, 311] width 20 height 20
click at [396, 306] on div at bounding box center [399, 311] width 75 height 43
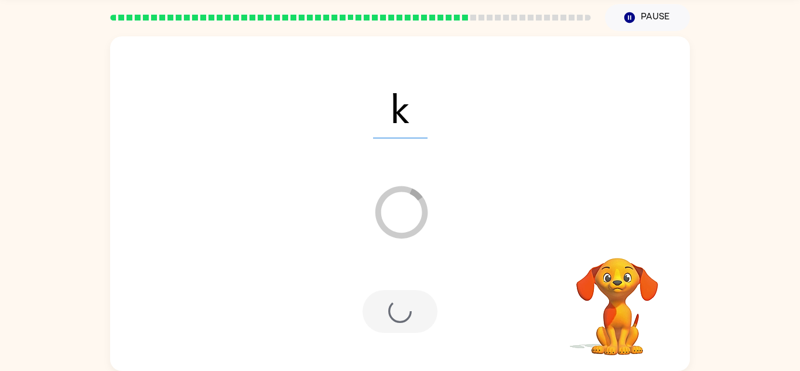
click at [396, 306] on div at bounding box center [399, 311] width 75 height 43
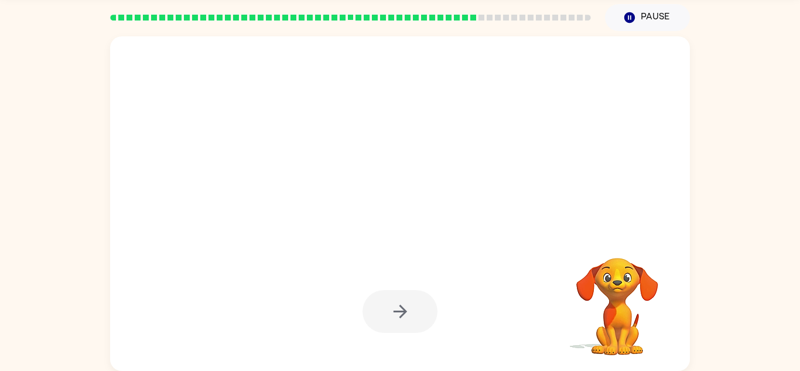
click at [396, 306] on div at bounding box center [399, 311] width 75 height 43
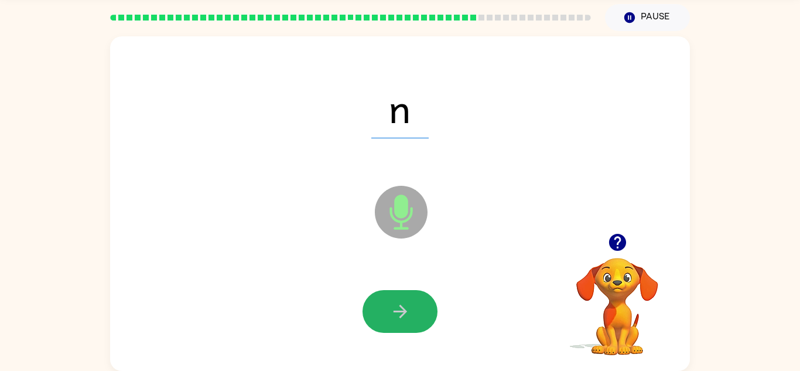
click at [396, 306] on icon "button" at bounding box center [400, 311] width 20 height 20
click at [396, 306] on div at bounding box center [399, 311] width 75 height 43
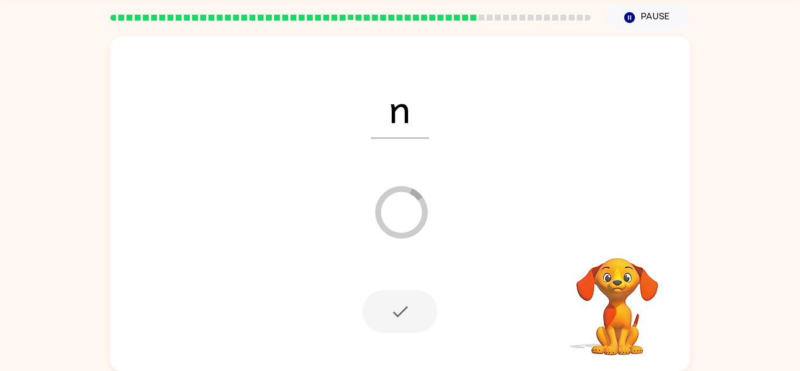
click at [396, 306] on div at bounding box center [399, 311] width 75 height 43
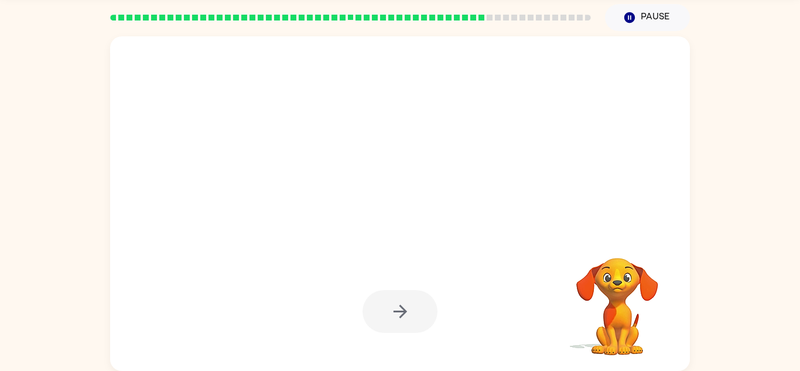
click at [396, 306] on div at bounding box center [399, 311] width 75 height 43
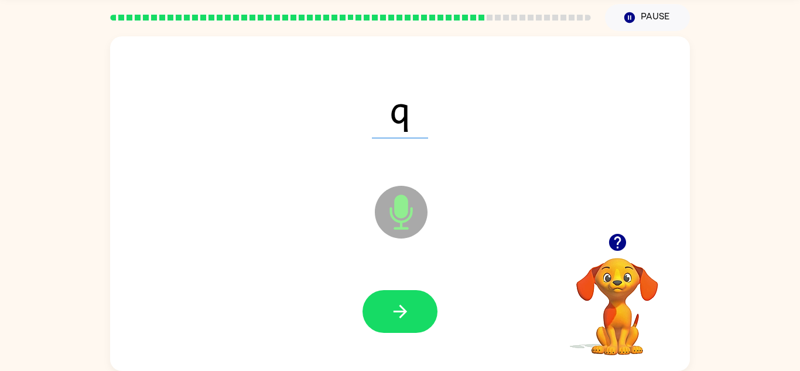
click at [396, 306] on div at bounding box center [399, 311] width 75 height 43
click at [396, 306] on icon "button" at bounding box center [400, 311] width 20 height 20
click at [396, 306] on div at bounding box center [399, 311] width 75 height 43
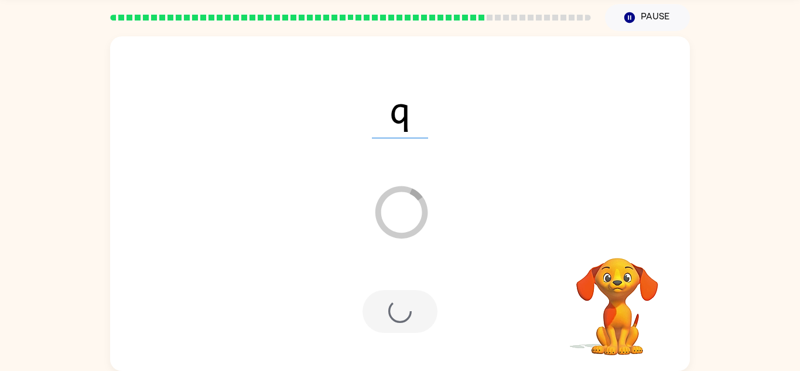
click at [396, 306] on div at bounding box center [399, 311] width 75 height 43
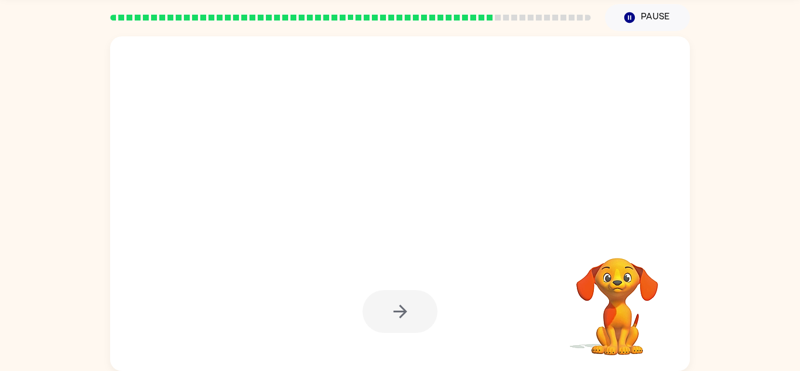
click at [396, 306] on div at bounding box center [399, 311] width 75 height 43
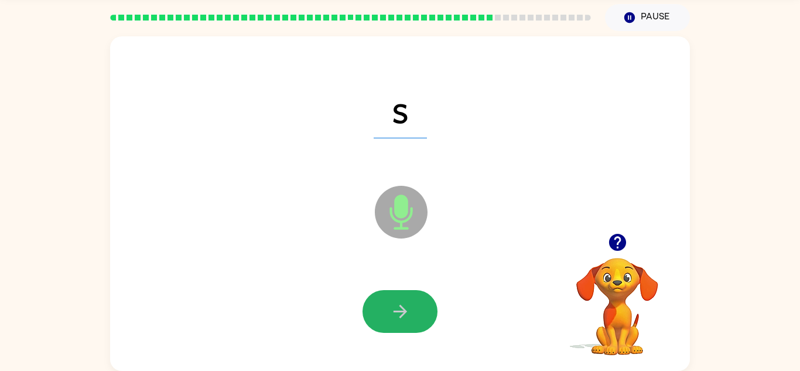
click at [396, 306] on icon "button" at bounding box center [400, 311] width 20 height 20
click at [396, 306] on div at bounding box center [399, 311] width 75 height 43
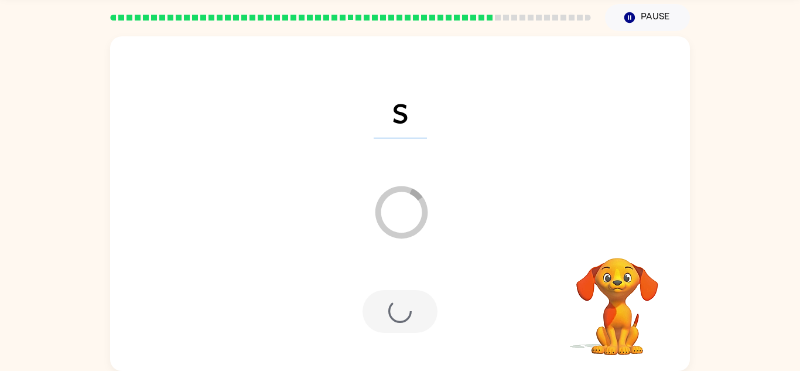
click at [396, 306] on div at bounding box center [399, 311] width 75 height 43
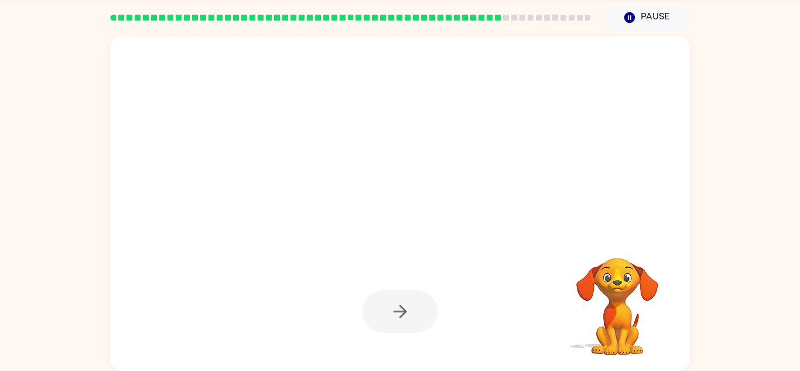
click at [395, 306] on div at bounding box center [399, 311] width 75 height 43
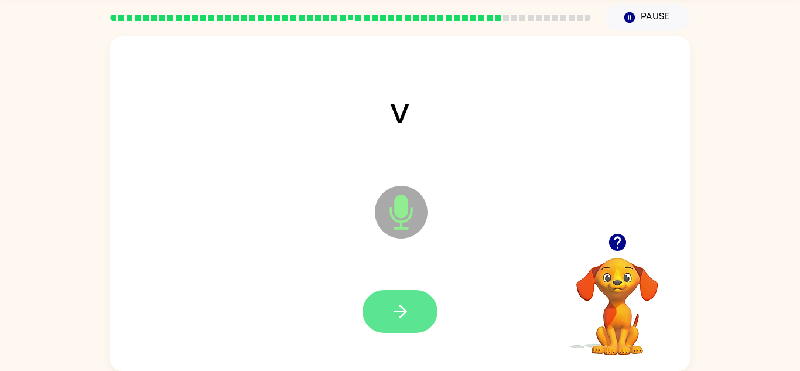
click at [376, 311] on button "button" at bounding box center [399, 311] width 75 height 43
click at [376, 311] on div at bounding box center [399, 311] width 75 height 43
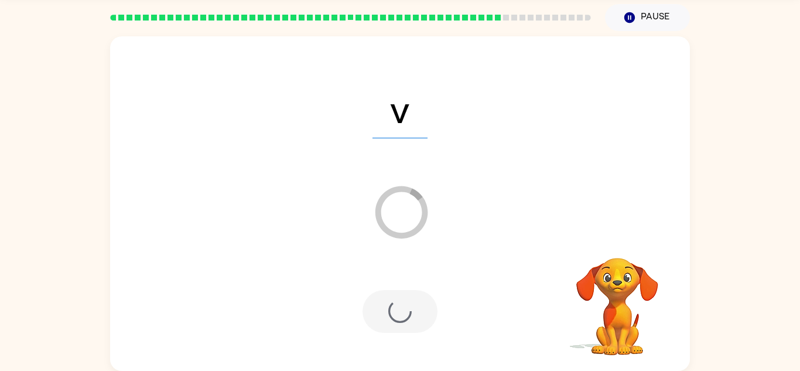
click at [376, 311] on div at bounding box center [399, 311] width 75 height 43
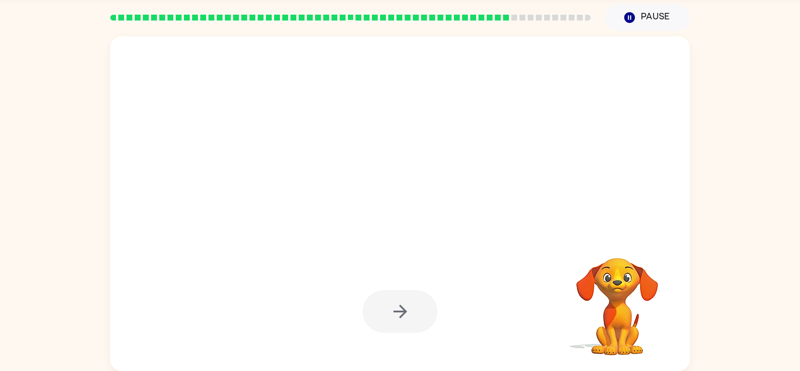
click at [376, 311] on div at bounding box center [399, 311] width 75 height 43
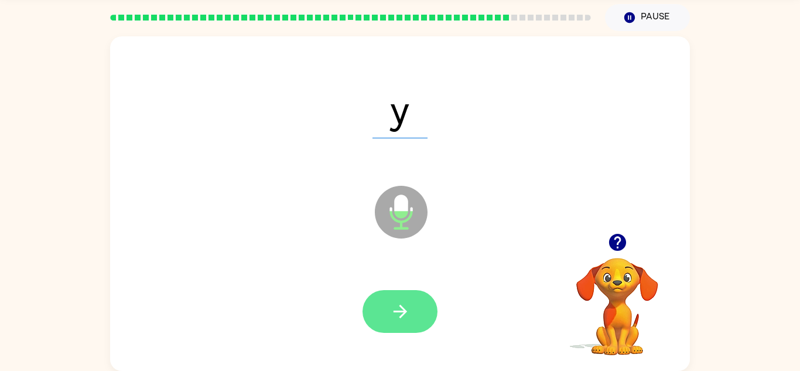
click at [374, 311] on button "button" at bounding box center [399, 311] width 75 height 43
click at [374, 311] on div at bounding box center [399, 311] width 75 height 43
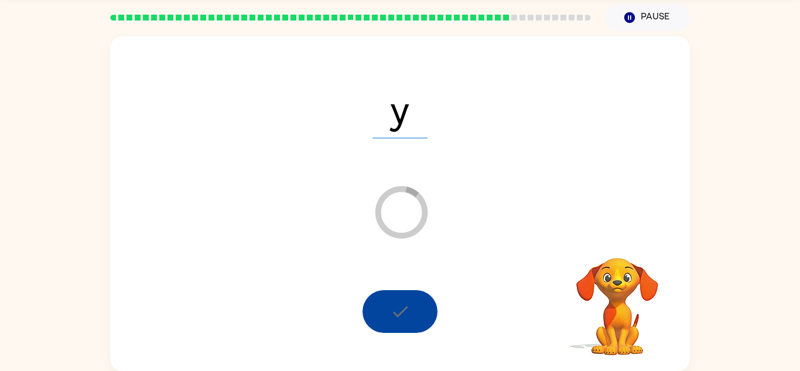
click at [374, 311] on div at bounding box center [399, 311] width 75 height 43
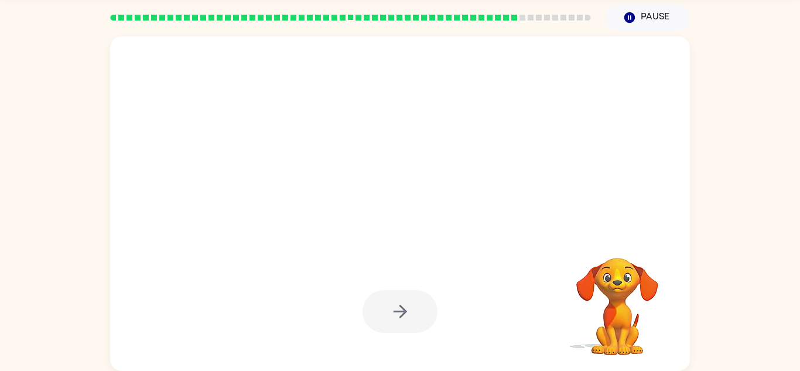
click at [374, 311] on div at bounding box center [399, 311] width 75 height 43
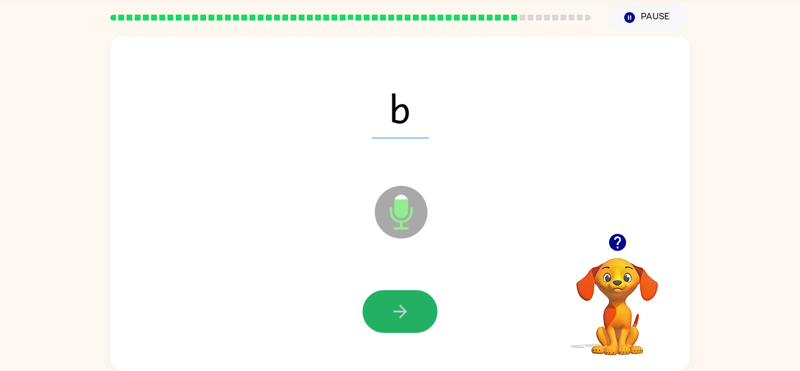
click at [374, 311] on button "button" at bounding box center [399, 311] width 75 height 43
click at [374, 311] on div at bounding box center [399, 311] width 75 height 43
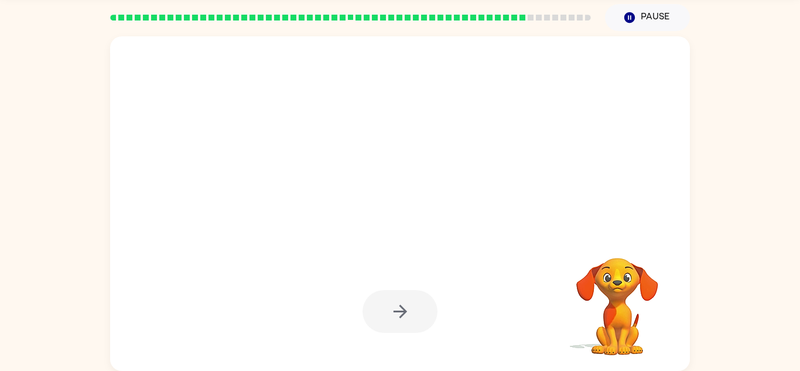
click at [369, 308] on div at bounding box center [399, 311] width 75 height 43
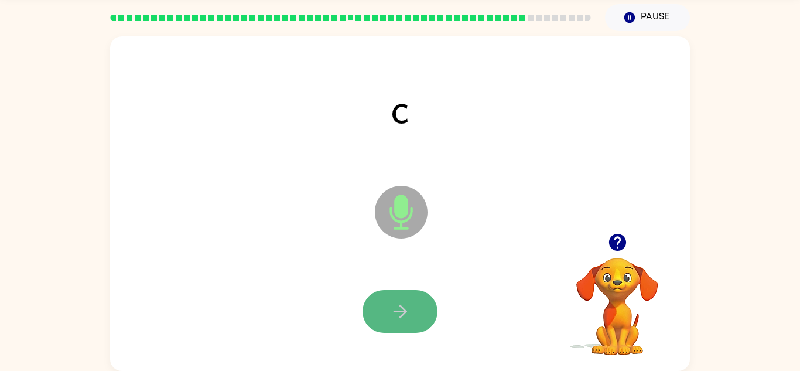
click at [378, 306] on button "button" at bounding box center [399, 311] width 75 height 43
click at [378, 306] on div at bounding box center [399, 311] width 75 height 43
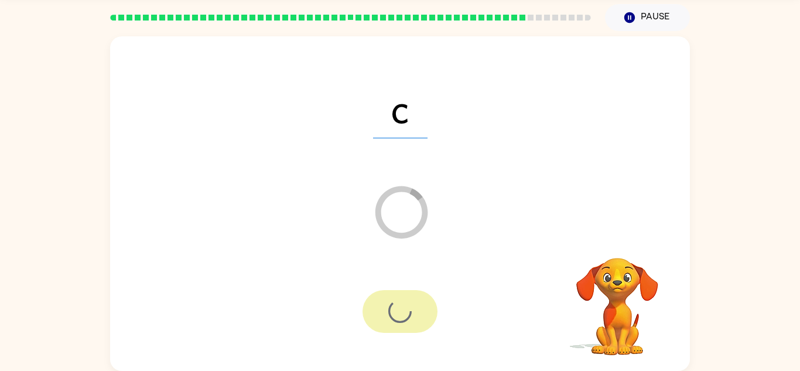
click at [378, 306] on div at bounding box center [399, 311] width 75 height 43
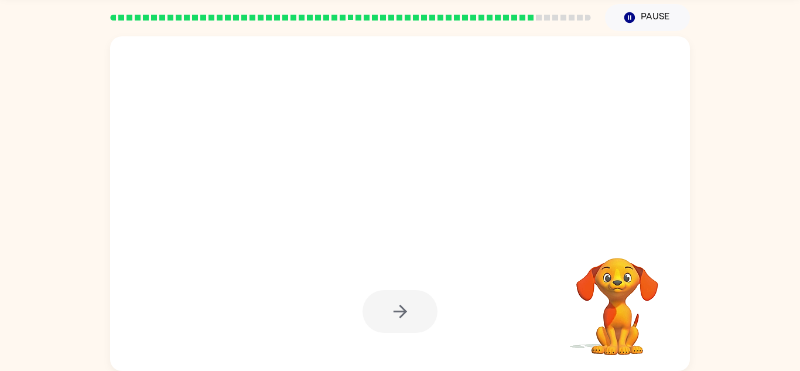
click at [375, 304] on div at bounding box center [399, 311] width 75 height 43
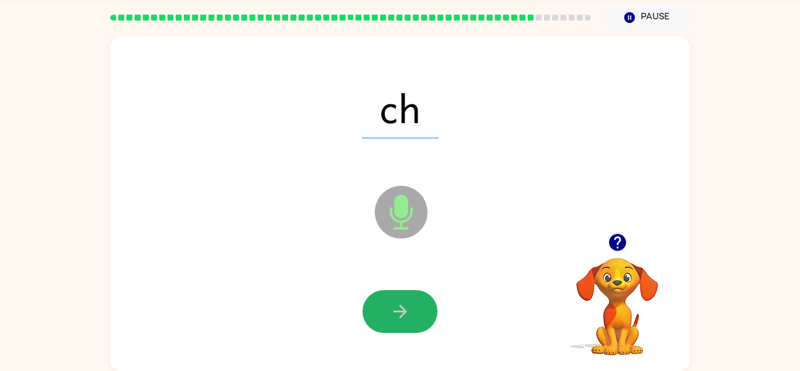
click at [375, 304] on button "button" at bounding box center [399, 311] width 75 height 43
click at [375, 304] on div at bounding box center [399, 311] width 75 height 43
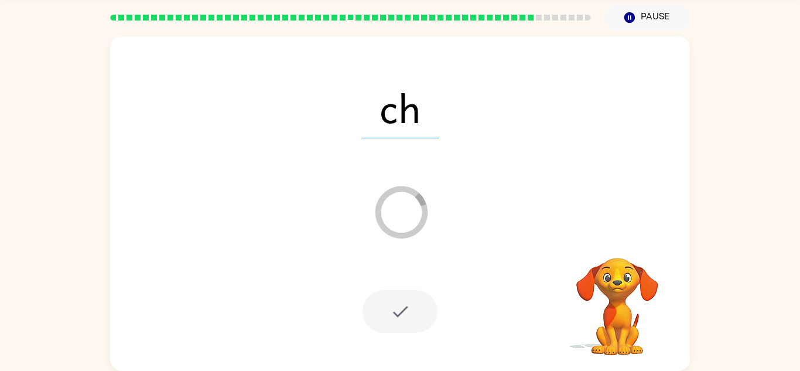
click at [375, 304] on div at bounding box center [399, 311] width 75 height 43
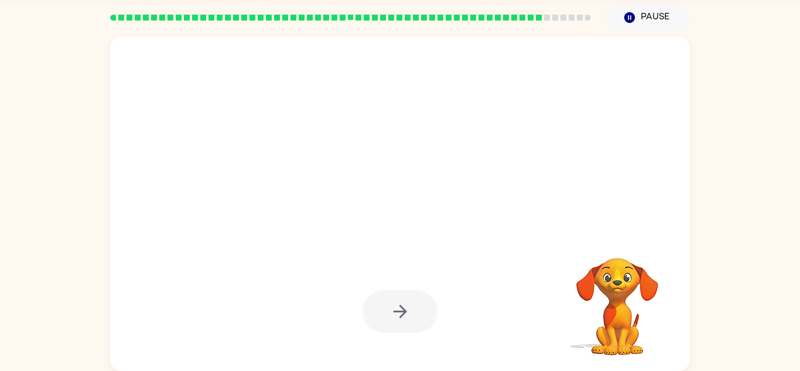
click at [375, 304] on div at bounding box center [399, 311] width 75 height 43
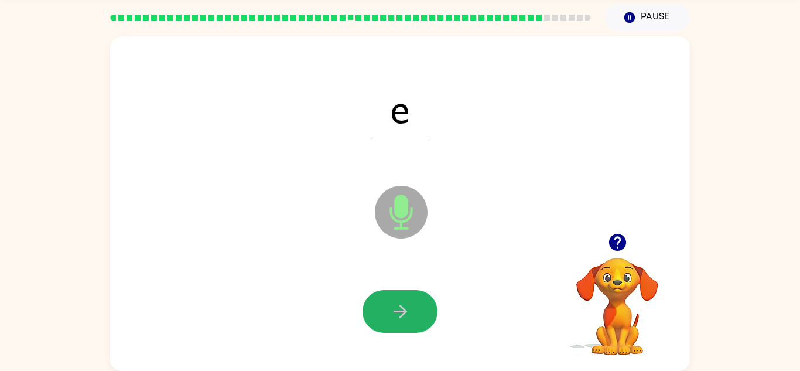
click at [375, 304] on button "button" at bounding box center [399, 311] width 75 height 43
click at [375, 304] on div at bounding box center [399, 311] width 75 height 43
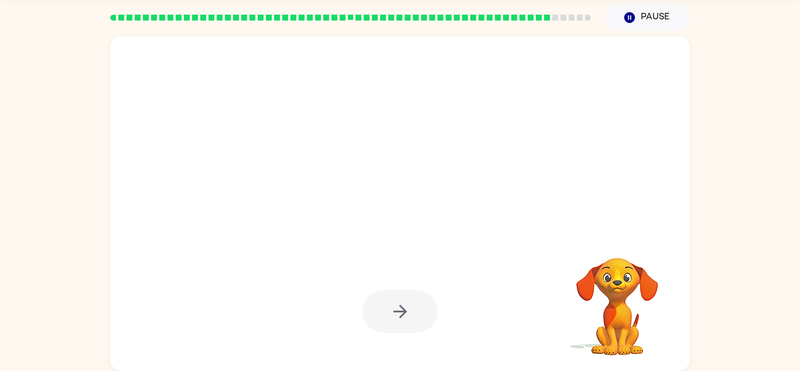
click at [375, 304] on div at bounding box center [399, 311] width 75 height 43
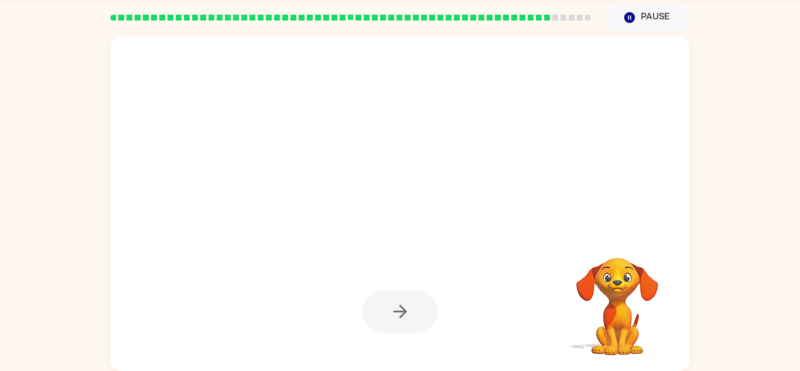
click at [375, 304] on div at bounding box center [399, 311] width 75 height 43
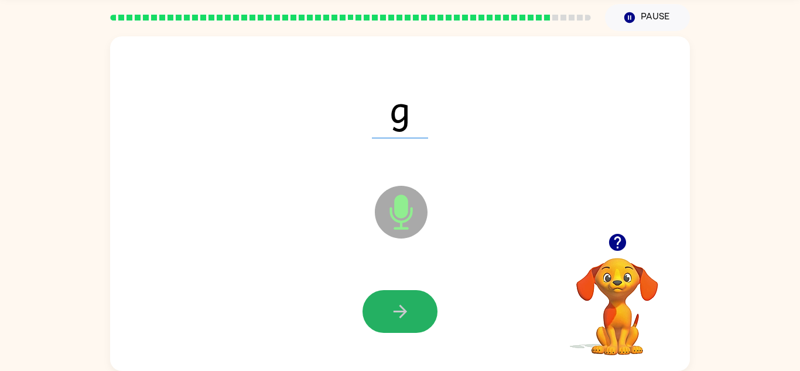
click at [375, 304] on button "button" at bounding box center [399, 311] width 75 height 43
click at [375, 304] on div at bounding box center [399, 311] width 75 height 43
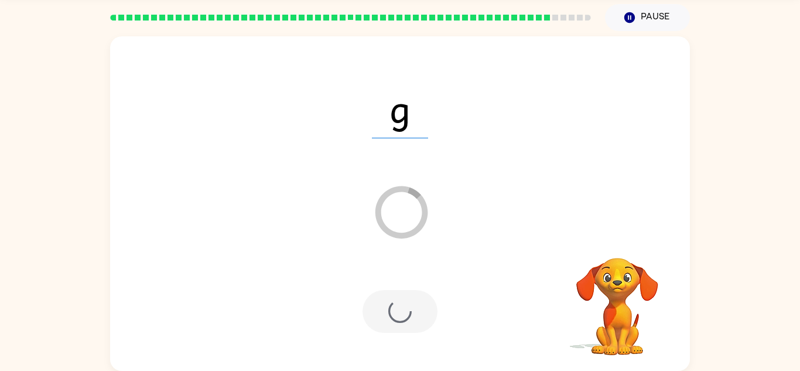
click at [375, 304] on div at bounding box center [399, 311] width 75 height 43
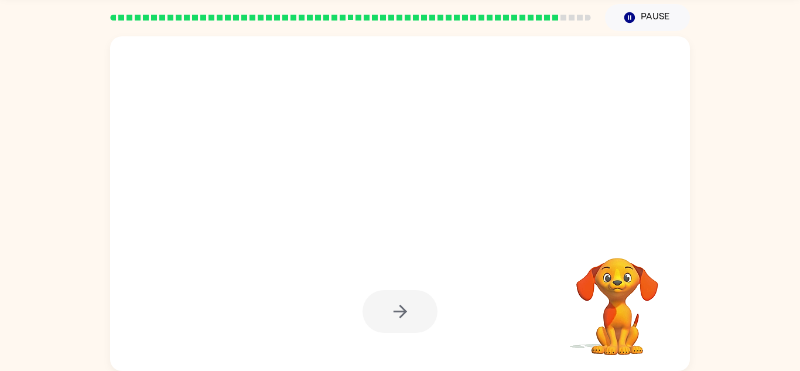
click at [375, 304] on div at bounding box center [399, 311] width 75 height 43
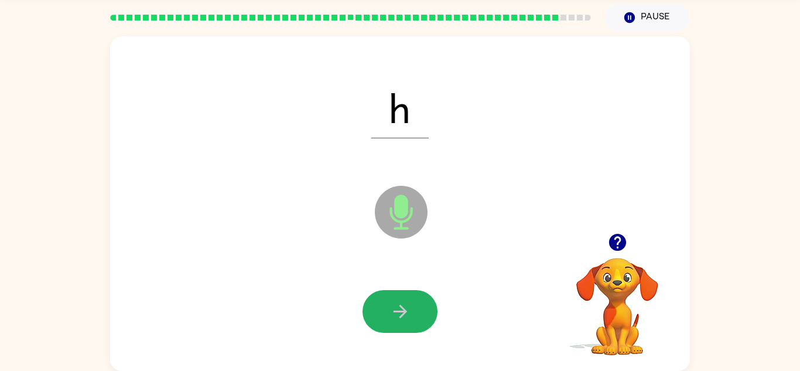
click at [375, 304] on button "button" at bounding box center [399, 311] width 75 height 43
click at [375, 304] on div at bounding box center [399, 311] width 75 height 43
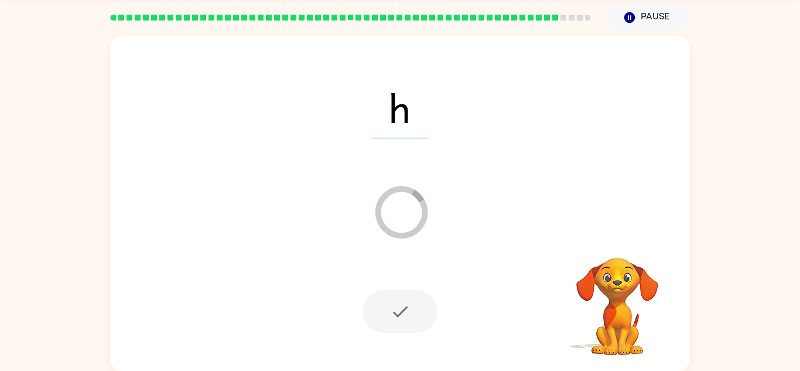
click at [375, 304] on div at bounding box center [399, 311] width 75 height 43
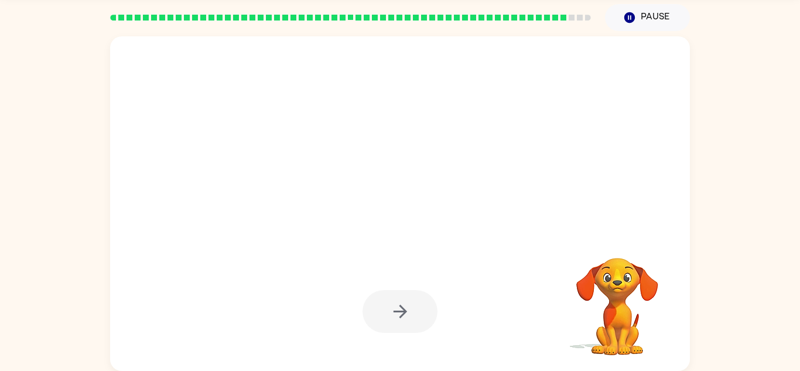
click at [375, 304] on div at bounding box center [399, 311] width 75 height 43
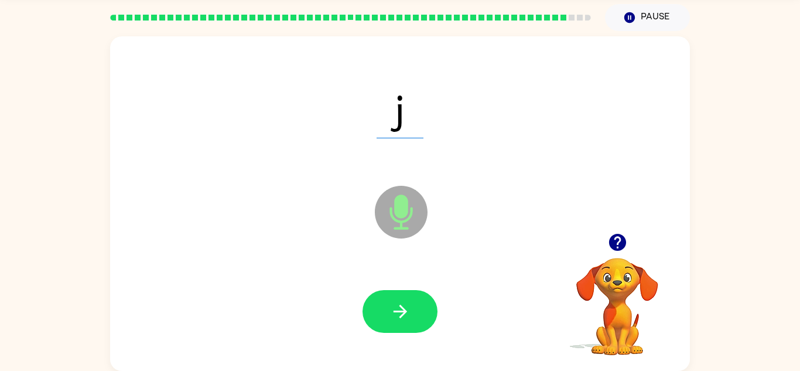
click at [375, 304] on div at bounding box center [399, 311] width 75 height 43
click at [375, 304] on button "button" at bounding box center [399, 311] width 75 height 43
click at [375, 304] on div at bounding box center [399, 311] width 75 height 43
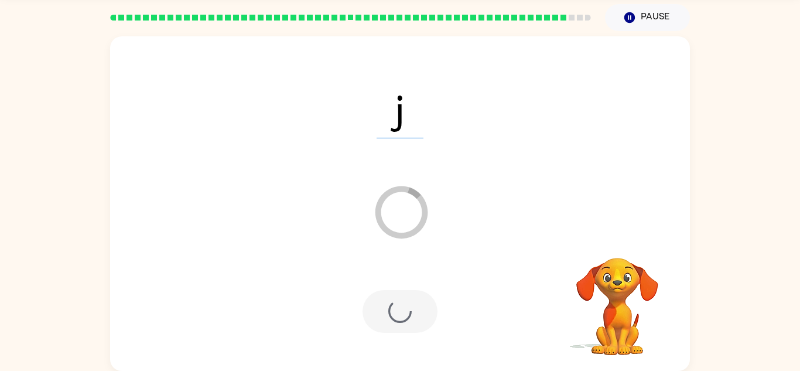
click at [375, 304] on div at bounding box center [399, 311] width 75 height 43
click at [368, 297] on div at bounding box center [399, 311] width 75 height 43
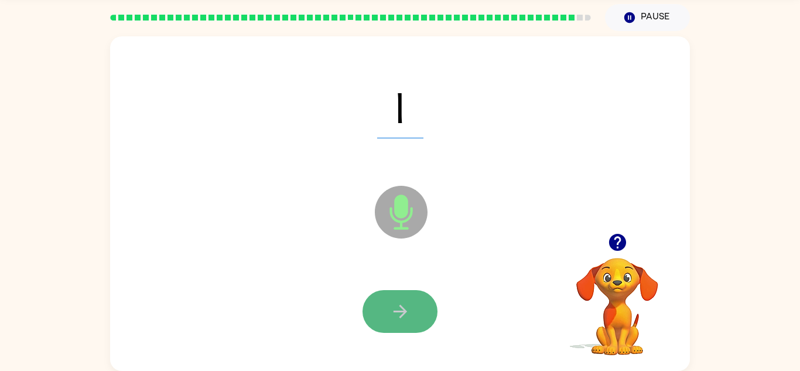
click at [364, 305] on button "button" at bounding box center [399, 311] width 75 height 43
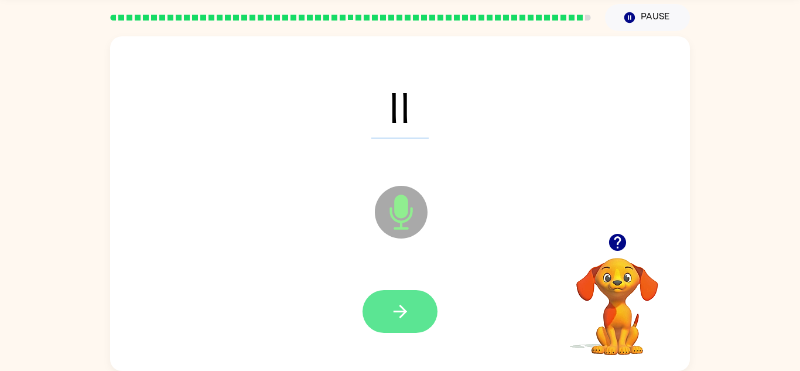
click at [368, 310] on button "button" at bounding box center [399, 311] width 75 height 43
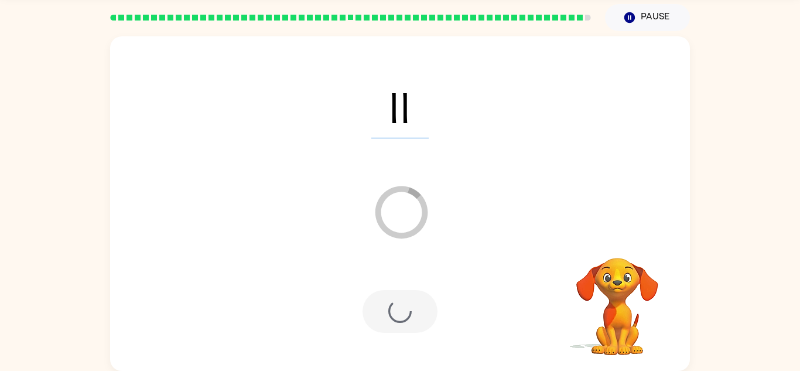
scroll to position [20, 0]
